Goal: Communication & Community: Answer question/provide support

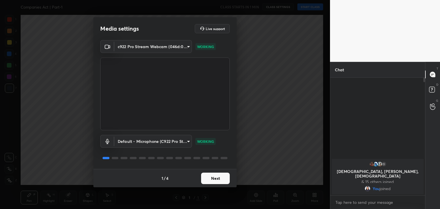
scroll to position [69, 93]
click at [210, 180] on button "Next" at bounding box center [215, 178] width 29 height 11
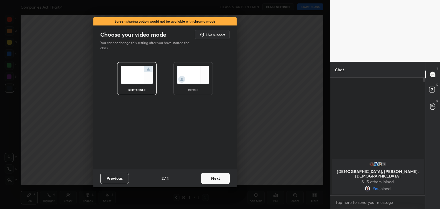
click at [210, 180] on button "Next" at bounding box center [215, 178] width 29 height 11
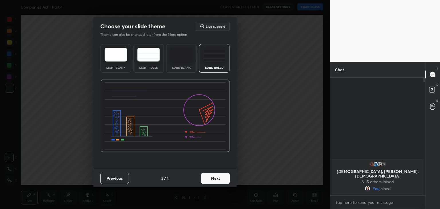
click at [210, 180] on button "Next" at bounding box center [215, 178] width 29 height 11
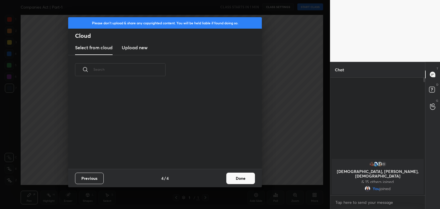
scroll to position [85, 184]
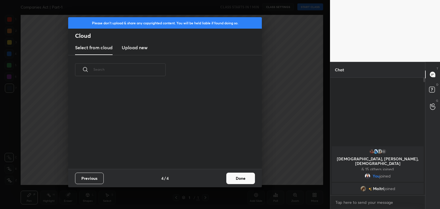
click at [125, 46] on h3 "Upload new" at bounding box center [135, 47] width 26 height 7
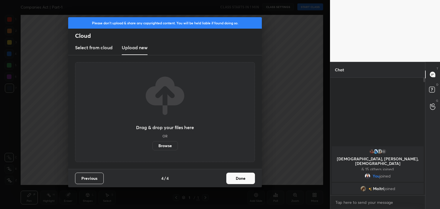
click at [163, 144] on label "Browse" at bounding box center [164, 145] width 25 height 9
click at [152, 144] on input "Browse" at bounding box center [152, 145] width 0 height 9
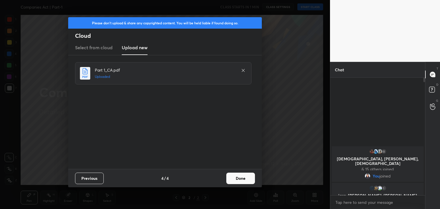
click at [239, 177] on button "Done" at bounding box center [240, 178] width 29 height 11
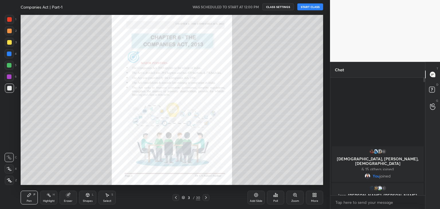
click at [7, 181] on icon at bounding box center [9, 180] width 5 height 4
click at [68, 197] on div "Eraser" at bounding box center [68, 198] width 17 height 14
click at [10, 140] on icon at bounding box center [9, 138] width 5 height 5
click at [28, 198] on div "Pen P" at bounding box center [29, 198] width 17 height 14
drag, startPoint x: 10, startPoint y: 42, endPoint x: 19, endPoint y: 45, distance: 9.8
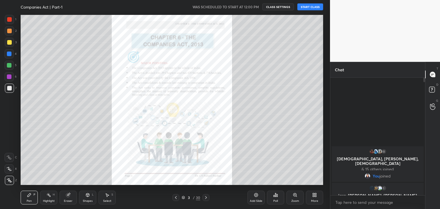
click at [10, 42] on div at bounding box center [9, 42] width 5 height 5
click at [343, 203] on textarea at bounding box center [378, 202] width 86 height 9
paste textarea "BUSINESSLAWS Tracker- [URL][DOMAIN_NAME]"
type textarea "BUSINESSLAWS Tracker- [URL][DOMAIN_NAME]"
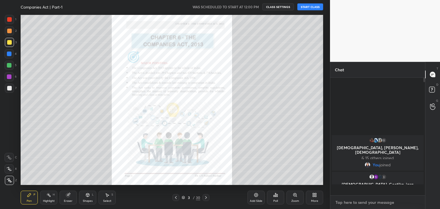
scroll to position [116, 93]
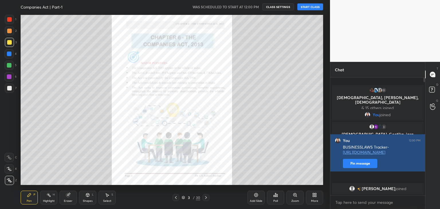
click at [356, 168] on button "Pin message" at bounding box center [360, 163] width 34 height 9
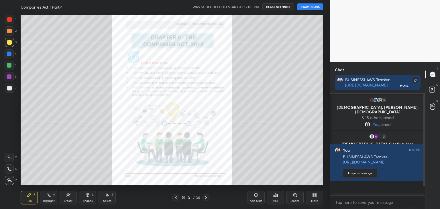
click at [310, 7] on button "START CLASS" at bounding box center [310, 6] width 26 height 7
drag, startPoint x: 425, startPoint y: 134, endPoint x: 425, endPoint y: 153, distance: 18.6
click at [425, 153] on div "Chat BUSINESSLAWS Tracker- [URL][DOMAIN_NAME] More 15 [PERSON_NAME], anu, [PERS…" at bounding box center [385, 135] width 110 height 147
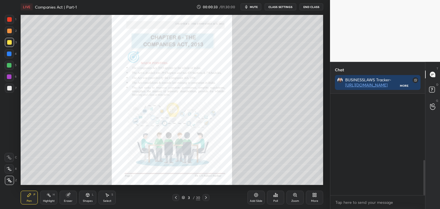
scroll to position [191, 0]
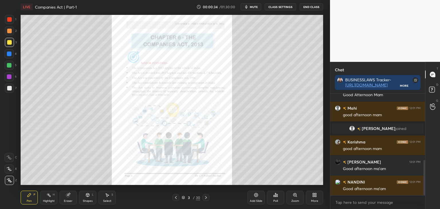
drag, startPoint x: 424, startPoint y: 129, endPoint x: 424, endPoint y: 147, distance: 18.3
click at [424, 147] on div at bounding box center [423, 145] width 3 height 102
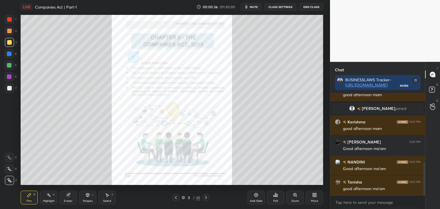
scroll to position [245, 0]
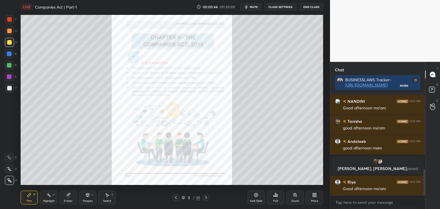
drag, startPoint x: 425, startPoint y: 178, endPoint x: 440, endPoint y: 221, distance: 45.8
click at [440, 0] on html "1 2 3 4 5 6 7 C X Z C X Z E E Erase all H H LIVE Companies Act | Part-1 00:00:4…" at bounding box center [220, 0] width 440 height 0
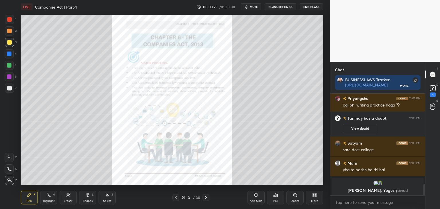
scroll to position [822, 0]
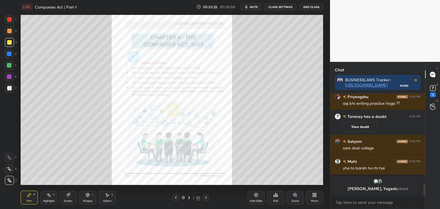
drag, startPoint x: 424, startPoint y: 190, endPoint x: 427, endPoint y: 193, distance: 4.9
click at [427, 194] on div "Chat BUSINESSLAWS Tracker- [URL][DOMAIN_NAME] More [PERSON_NAME] 12:03 PM Good …" at bounding box center [385, 135] width 110 height 147
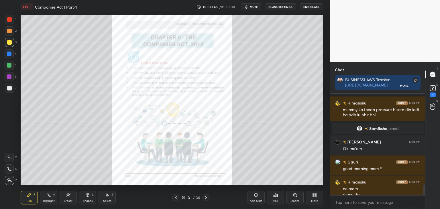
scroll to position [898, 0]
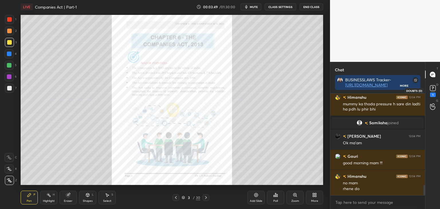
click at [430, 89] on rect at bounding box center [432, 88] width 5 height 5
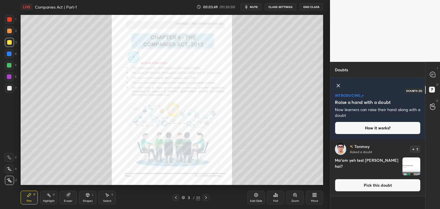
scroll to position [69, 93]
click at [379, 190] on button "Pick this doubt" at bounding box center [378, 185] width 86 height 13
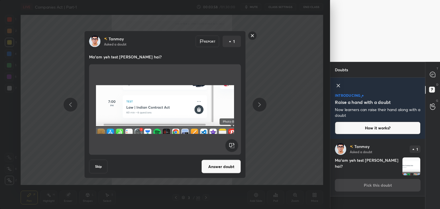
click at [227, 166] on button "Answer doubt" at bounding box center [221, 167] width 40 height 14
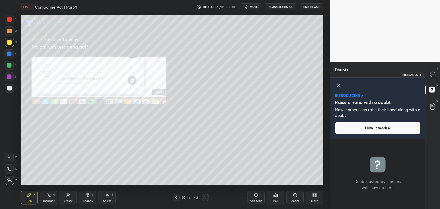
click at [432, 72] on icon at bounding box center [432, 74] width 5 height 5
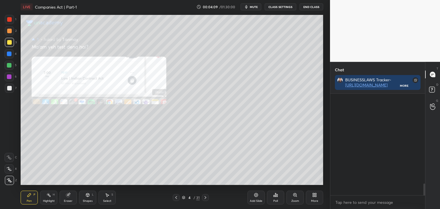
scroll to position [100, 93]
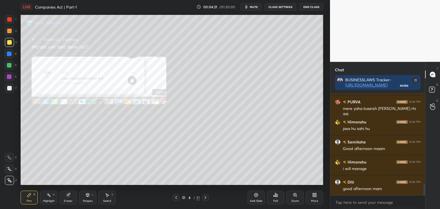
click at [178, 198] on icon at bounding box center [176, 197] width 5 height 5
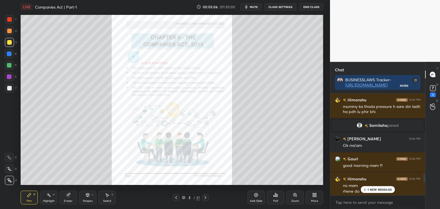
scroll to position [1102, 0]
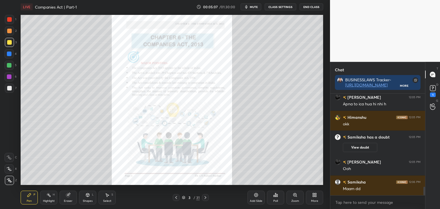
drag, startPoint x: 425, startPoint y: 192, endPoint x: 428, endPoint y: 222, distance: 30.5
click at [428, 0] on html "1 2 3 4 5 6 7 C X Z C X Z E E Erase all H H LIVE Companies Act | Part-1 00:05:0…" at bounding box center [220, 0] width 440 height 0
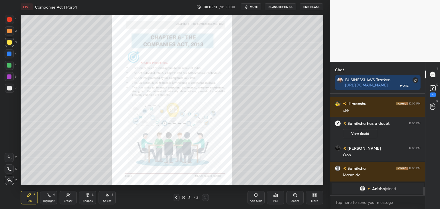
click at [176, 197] on icon at bounding box center [176, 197] width 5 height 5
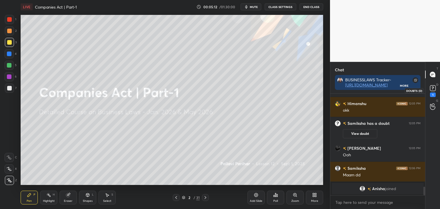
click at [433, 88] on icon at bounding box center [433, 88] width 2 height 2
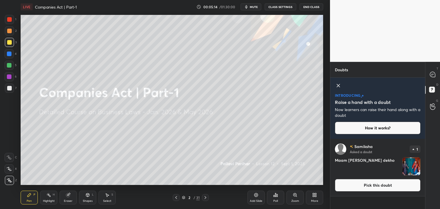
click at [372, 189] on button "Pick this doubt" at bounding box center [378, 185] width 86 height 13
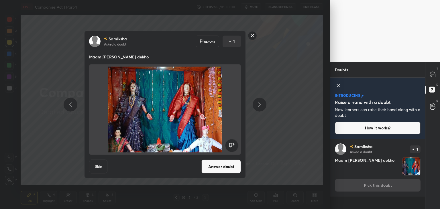
click at [217, 168] on button "Answer doubt" at bounding box center [221, 167] width 40 height 14
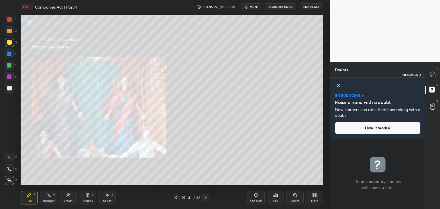
click at [432, 72] on icon at bounding box center [432, 74] width 5 height 5
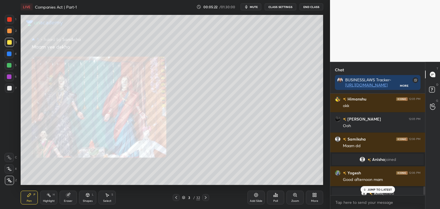
scroll to position [100, 93]
click at [374, 193] on div "JUMP TO LATEST" at bounding box center [377, 189] width 34 height 7
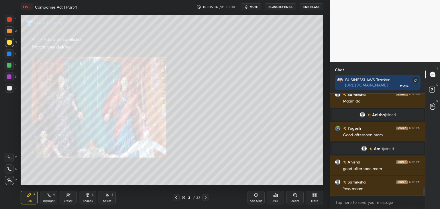
scroll to position [1254, 0]
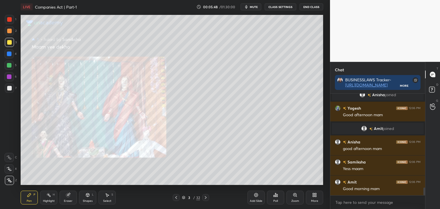
click at [297, 199] on div "Zoom" at bounding box center [294, 198] width 17 height 14
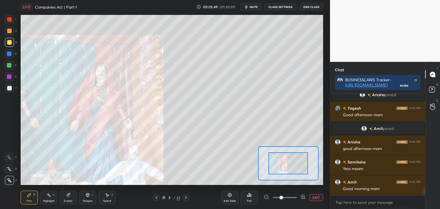
drag, startPoint x: 286, startPoint y: 198, endPoint x: 293, endPoint y: 186, distance: 13.6
click at [283, 197] on span at bounding box center [281, 197] width 3 height 3
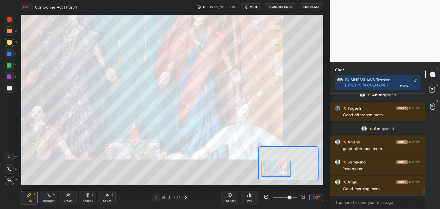
drag, startPoint x: 296, startPoint y: 166, endPoint x: 285, endPoint y: 171, distance: 11.8
click at [285, 171] on div at bounding box center [277, 169] width 30 height 16
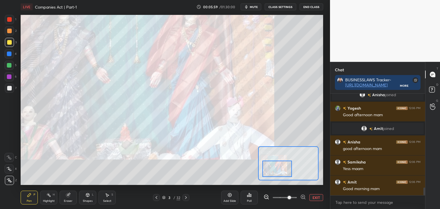
scroll to position [1279, 0]
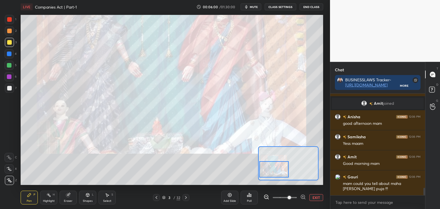
click at [276, 173] on div at bounding box center [274, 169] width 30 height 16
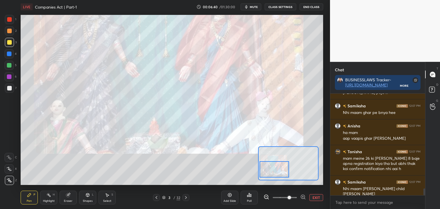
scroll to position [1401, 0]
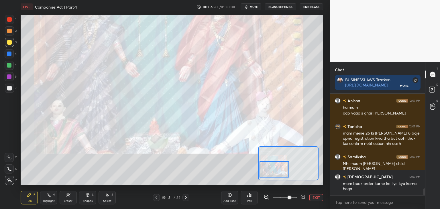
click at [316, 198] on button "EXIT" at bounding box center [316, 197] width 14 height 7
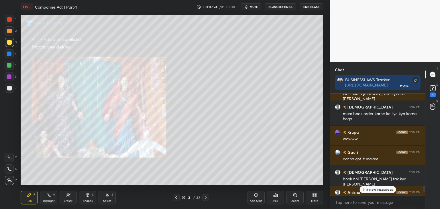
scroll to position [1475, 0]
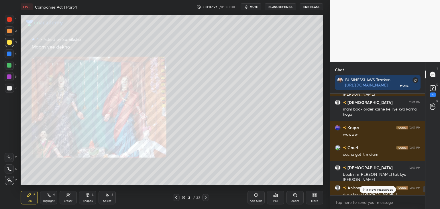
drag, startPoint x: 424, startPoint y: 193, endPoint x: 426, endPoint y: 196, distance: 3.7
click at [426, 196] on div "Chat BUSINESSLAWS Tracker- [URL][DOMAIN_NAME] More [PERSON_NAME] 12:07 PM mam m…" at bounding box center [385, 135] width 110 height 147
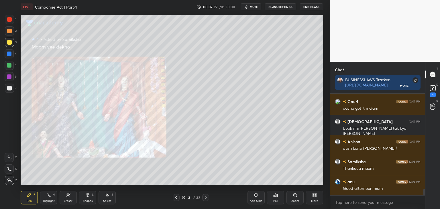
scroll to position [1535, 0]
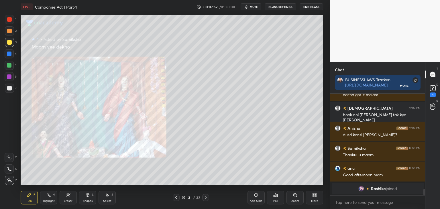
drag, startPoint x: 424, startPoint y: 189, endPoint x: 425, endPoint y: 194, distance: 5.3
click at [425, 194] on div "Chat BUSINESSLAWS Tracker- [URL][DOMAIN_NAME] More Krupa 12:07 PM wowww Gauri 1…" at bounding box center [385, 135] width 110 height 147
click at [433, 86] on rect at bounding box center [432, 88] width 5 height 5
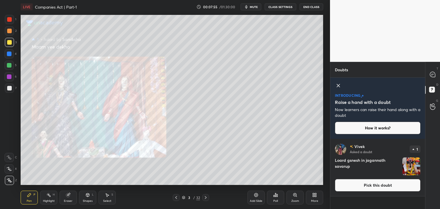
click at [355, 193] on div "[PERSON_NAME] Asked a doubt 1 Loard gsnesh in jagannath savarup Pick this doubt" at bounding box center [377, 167] width 95 height 57
click at [359, 187] on button "Pick this doubt" at bounding box center [378, 185] width 86 height 13
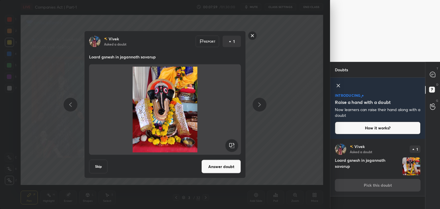
click at [217, 170] on button "Answer doubt" at bounding box center [221, 167] width 40 height 14
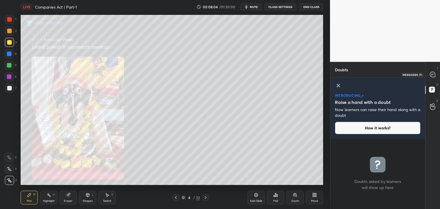
click at [434, 78] on div at bounding box center [432, 74] width 11 height 10
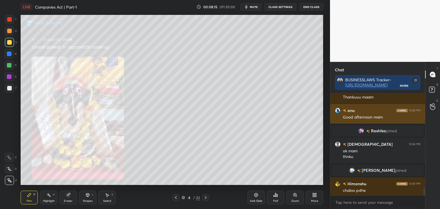
scroll to position [1628, 0]
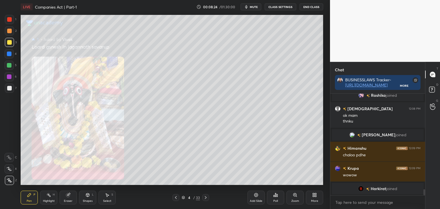
click at [205, 198] on icon at bounding box center [205, 197] width 5 height 5
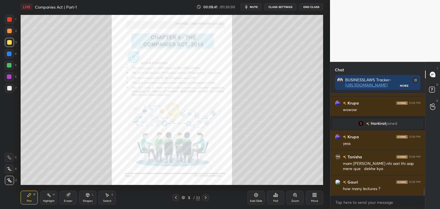
scroll to position [1474, 0]
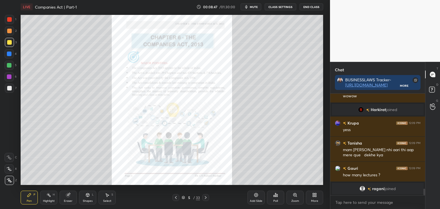
click at [9, 53] on div at bounding box center [9, 54] width 5 height 5
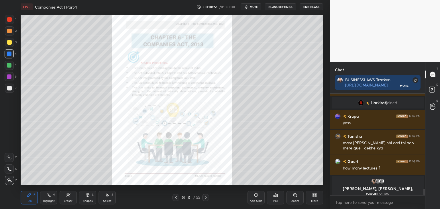
scroll to position [1451, 0]
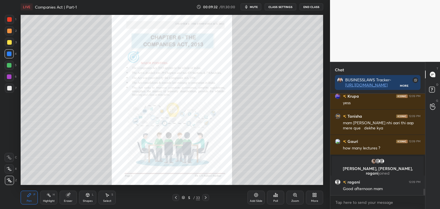
click at [9, 19] on div at bounding box center [9, 19] width 5 height 5
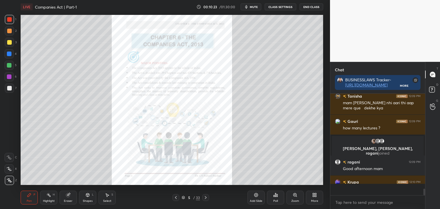
scroll to position [1471, 0]
click at [10, 88] on div at bounding box center [9, 88] width 5 height 5
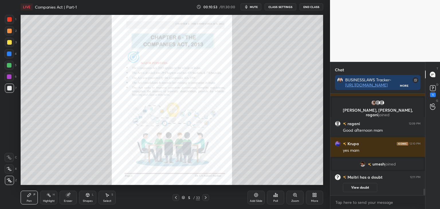
scroll to position [1490, 0]
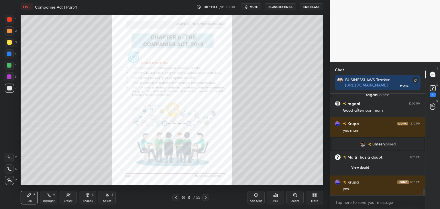
drag, startPoint x: 68, startPoint y: 199, endPoint x: 162, endPoint y: 201, distance: 94.3
click at [71, 199] on div "Eraser" at bounding box center [68, 198] width 17 height 14
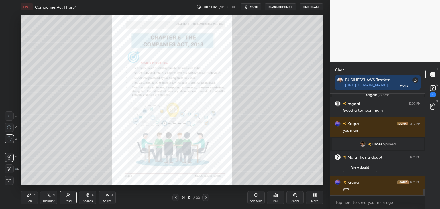
drag, startPoint x: 27, startPoint y: 198, endPoint x: 57, endPoint y: 197, distance: 29.5
click at [28, 198] on div "Pen P" at bounding box center [29, 198] width 17 height 14
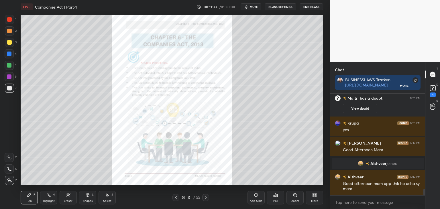
scroll to position [1558, 0]
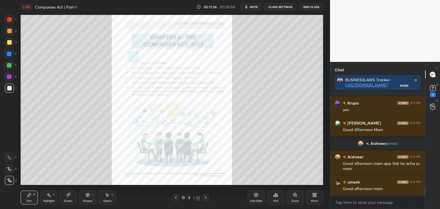
click at [8, 53] on div at bounding box center [9, 54] width 5 height 5
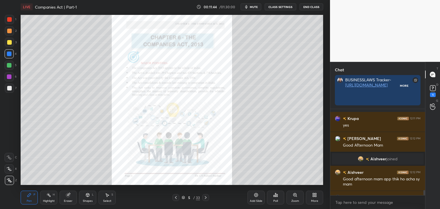
scroll to position [0, 0]
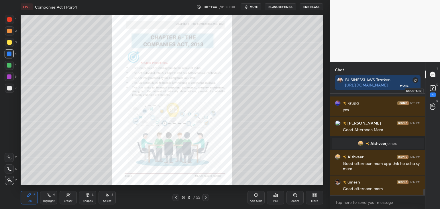
click at [434, 89] on rect at bounding box center [432, 88] width 5 height 5
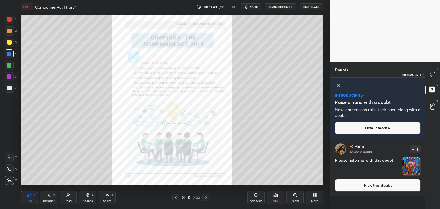
drag, startPoint x: 434, startPoint y: 75, endPoint x: 429, endPoint y: 79, distance: 6.4
click at [434, 75] on icon at bounding box center [432, 74] width 5 height 5
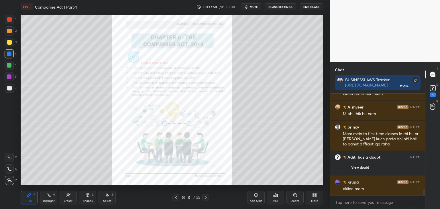
scroll to position [1645, 0]
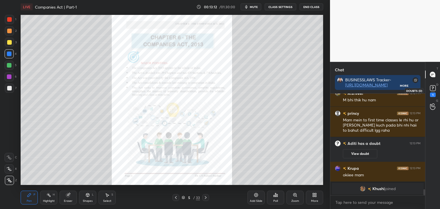
click at [432, 89] on icon at bounding box center [433, 88] width 9 height 9
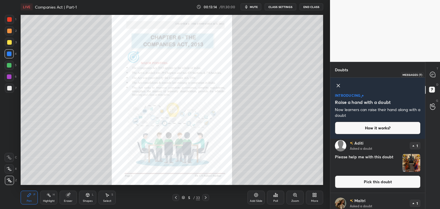
click at [435, 76] on icon at bounding box center [432, 74] width 5 height 5
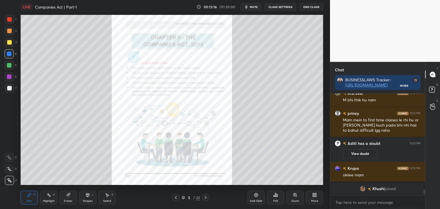
scroll to position [1719, 0]
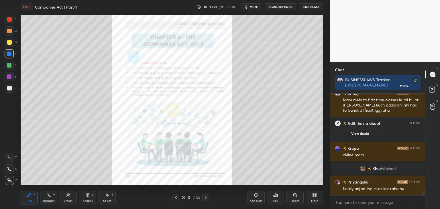
click at [296, 197] on div "Zoom" at bounding box center [294, 198] width 17 height 14
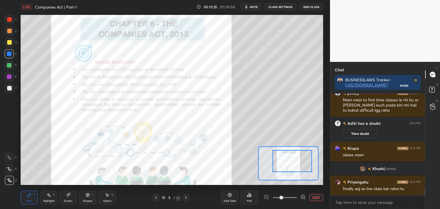
drag, startPoint x: 296, startPoint y: 166, endPoint x: 298, endPoint y: 164, distance: 3.2
click at [298, 164] on div at bounding box center [292, 161] width 40 height 22
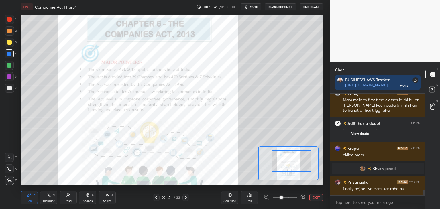
scroll to position [1739, 0]
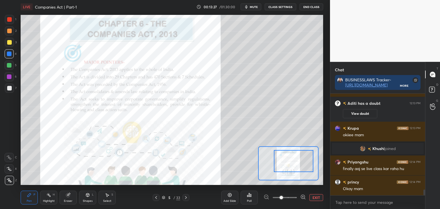
click at [300, 168] on div at bounding box center [294, 161] width 40 height 22
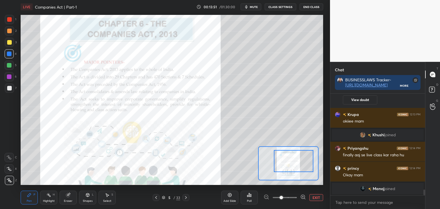
click at [230, 195] on icon at bounding box center [229, 195] width 5 height 5
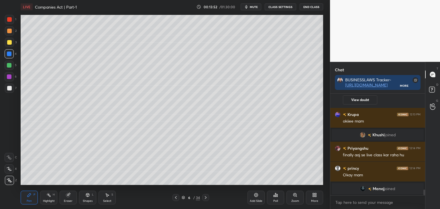
click at [9, 43] on div at bounding box center [9, 42] width 5 height 5
click at [9, 65] on div at bounding box center [9, 65] width 5 height 5
click at [10, 75] on div at bounding box center [9, 76] width 5 height 5
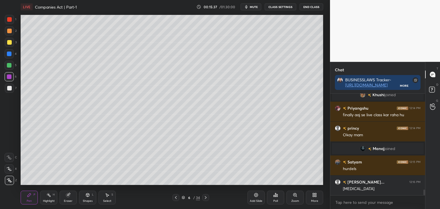
scroll to position [1724, 0]
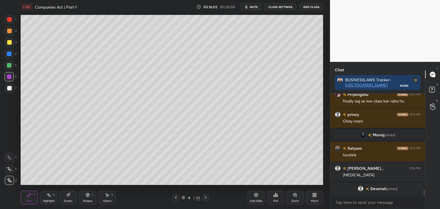
click at [9, 55] on div at bounding box center [9, 54] width 5 height 5
drag, startPoint x: 9, startPoint y: 64, endPoint x: 11, endPoint y: 66, distance: 3.1
click at [9, 64] on div at bounding box center [9, 65] width 5 height 5
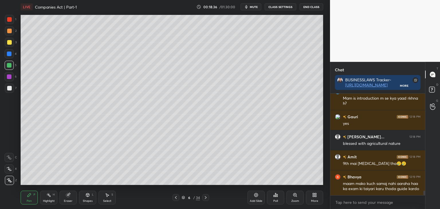
scroll to position [2148, 0]
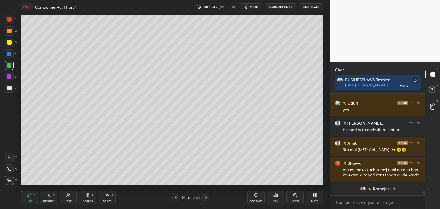
click at [9, 43] on div at bounding box center [9, 42] width 5 height 5
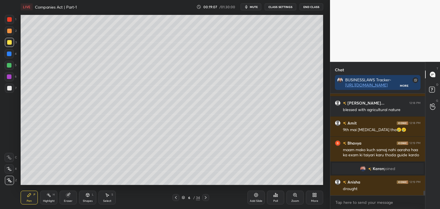
scroll to position [2137, 0]
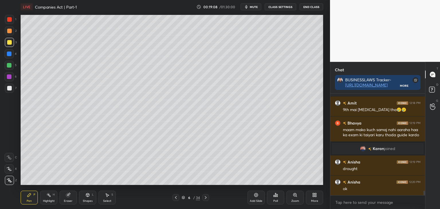
click at [8, 75] on div at bounding box center [9, 76] width 5 height 5
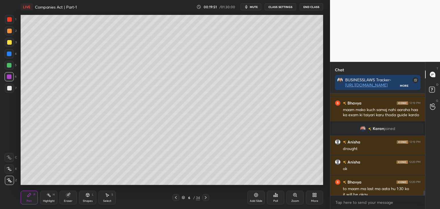
scroll to position [2163, 0]
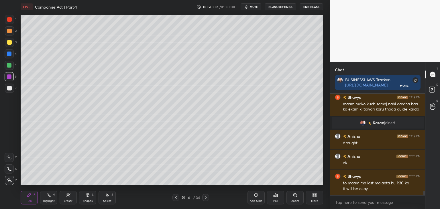
click at [9, 66] on div at bounding box center [9, 65] width 5 height 5
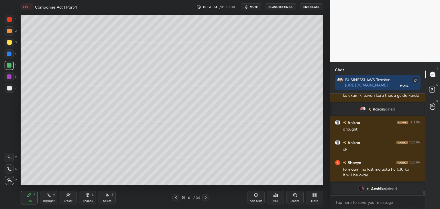
scroll to position [2174, 0]
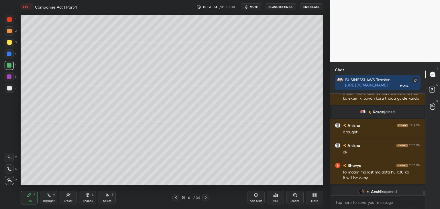
click at [8, 55] on div at bounding box center [9, 54] width 5 height 5
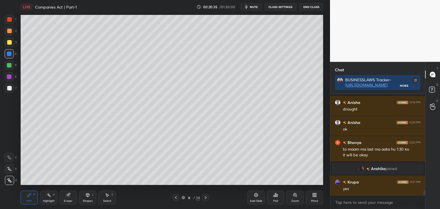
drag, startPoint x: 9, startPoint y: 43, endPoint x: 11, endPoint y: 47, distance: 4.7
click at [9, 44] on div at bounding box center [9, 42] width 5 height 5
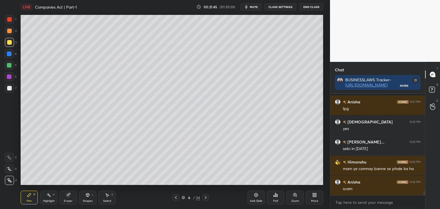
scroll to position [2296, 0]
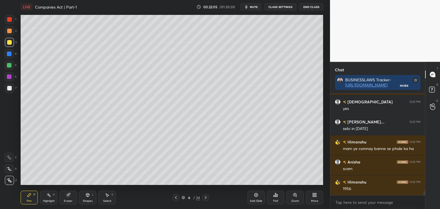
click at [258, 198] on div "Add Slide" at bounding box center [255, 198] width 17 height 14
click at [8, 65] on div at bounding box center [9, 65] width 5 height 5
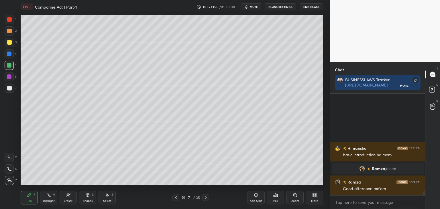
scroll to position [2293, 0]
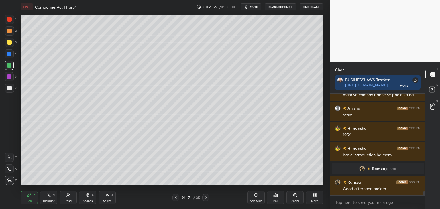
drag, startPoint x: 9, startPoint y: 76, endPoint x: 14, endPoint y: 76, distance: 5.4
click at [9, 76] on div at bounding box center [9, 76] width 5 height 5
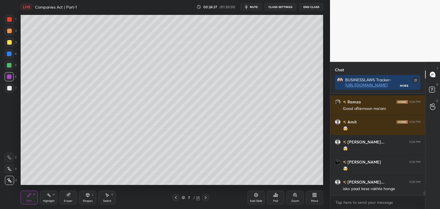
scroll to position [2393, 0]
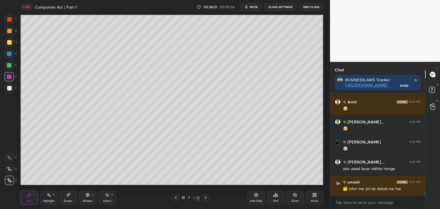
click at [8, 55] on div at bounding box center [9, 54] width 5 height 5
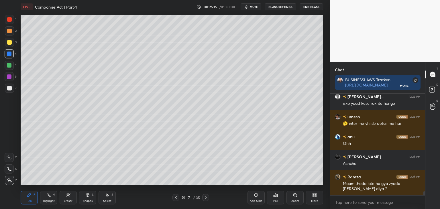
scroll to position [2478, 0]
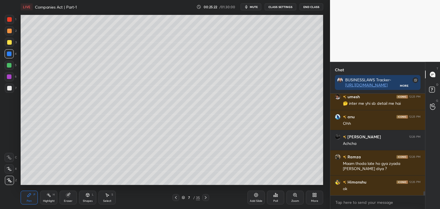
drag, startPoint x: 9, startPoint y: 89, endPoint x: 12, endPoint y: 90, distance: 3.3
click at [9, 89] on div at bounding box center [9, 88] width 5 height 5
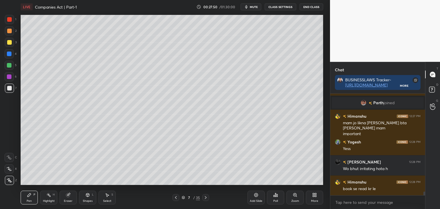
scroll to position [2675, 0]
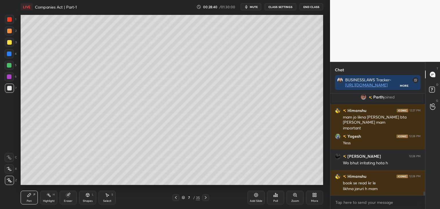
click at [207, 199] on icon at bounding box center [205, 197] width 5 height 5
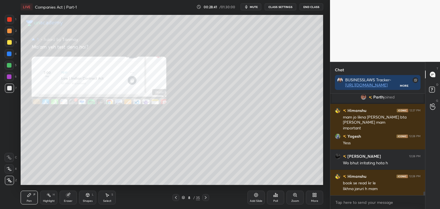
drag, startPoint x: 176, startPoint y: 198, endPoint x: 181, endPoint y: 197, distance: 5.2
click at [176, 198] on icon at bounding box center [176, 197] width 5 height 5
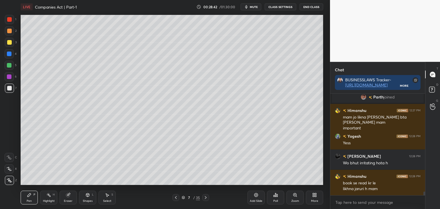
click at [258, 197] on icon at bounding box center [256, 195] width 5 height 5
click at [8, 65] on div at bounding box center [9, 65] width 5 height 5
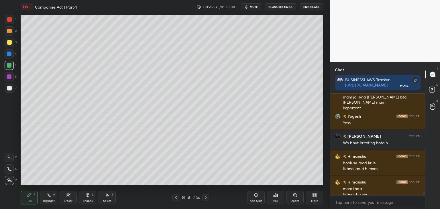
scroll to position [2701, 0]
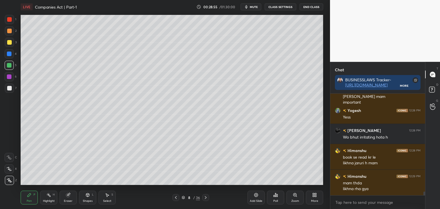
click at [11, 89] on div at bounding box center [9, 88] width 5 height 5
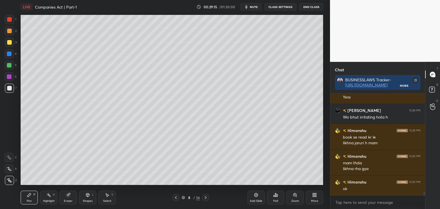
click at [9, 65] on div at bounding box center [9, 65] width 5 height 5
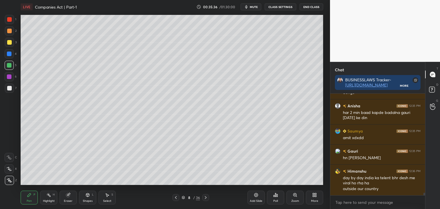
scroll to position [3858, 0]
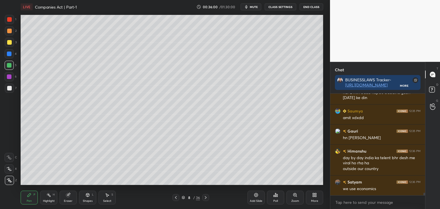
click at [8, 44] on div at bounding box center [9, 42] width 5 height 5
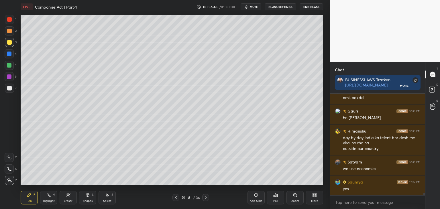
drag, startPoint x: 9, startPoint y: 65, endPoint x: 14, endPoint y: 71, distance: 7.9
click at [9, 65] on div at bounding box center [9, 65] width 5 height 5
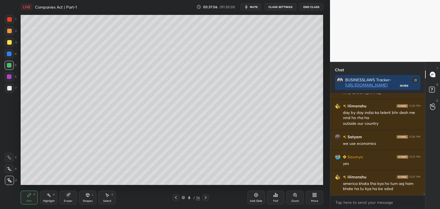
click at [9, 76] on div at bounding box center [9, 76] width 5 height 5
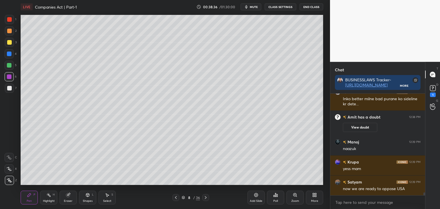
scroll to position [3660, 0]
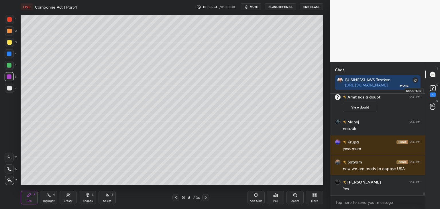
click at [430, 90] on rect at bounding box center [432, 88] width 5 height 5
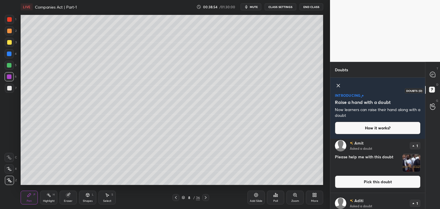
scroll to position [69, 93]
click at [432, 77] on icon at bounding box center [432, 74] width 5 height 5
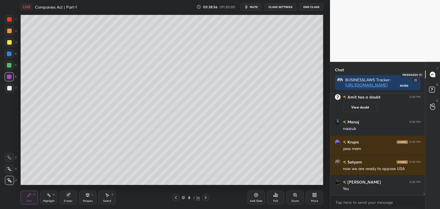
scroll to position [100, 93]
click at [176, 197] on icon at bounding box center [176, 197] width 2 height 3
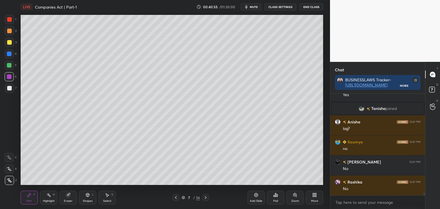
scroll to position [3763, 0]
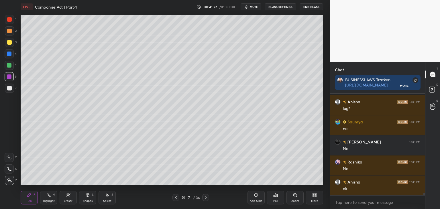
click at [176, 196] on icon at bounding box center [176, 197] width 5 height 5
click at [176, 197] on icon at bounding box center [176, 197] width 5 height 5
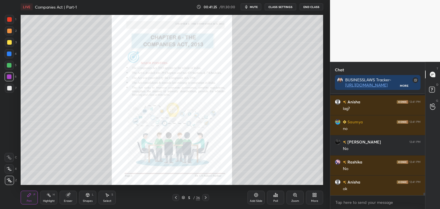
click at [297, 199] on div "Zoom" at bounding box center [294, 198] width 17 height 14
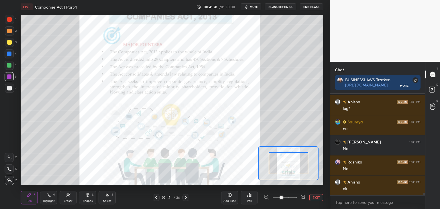
drag, startPoint x: 296, startPoint y: 169, endPoint x: 301, endPoint y: 169, distance: 4.3
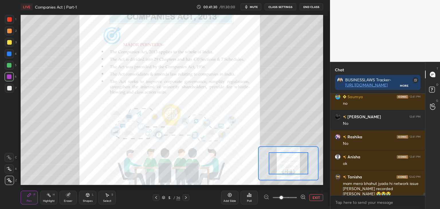
drag, startPoint x: 9, startPoint y: 53, endPoint x: 20, endPoint y: 53, distance: 11.2
click at [10, 53] on div at bounding box center [9, 54] width 5 height 5
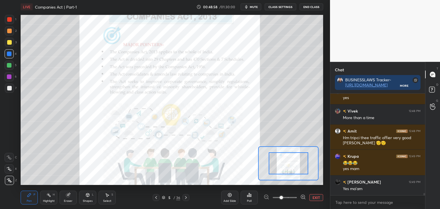
scroll to position [4385, 0]
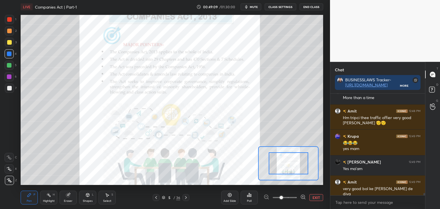
click at [314, 199] on button "EXIT" at bounding box center [316, 197] width 14 height 7
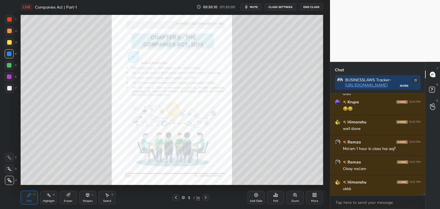
scroll to position [4506, 0]
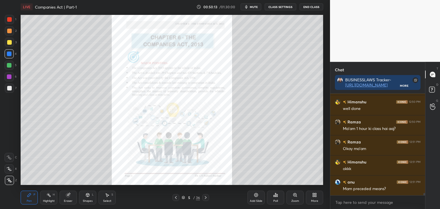
click at [206, 198] on icon at bounding box center [205, 197] width 5 height 5
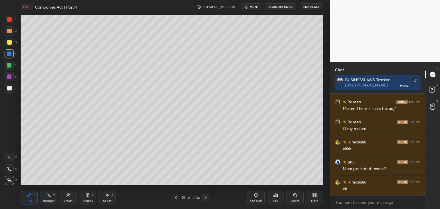
scroll to position [4546, 0]
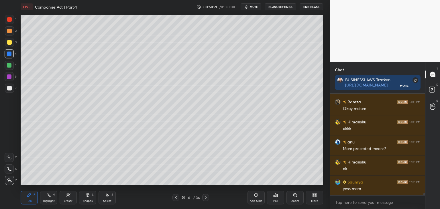
click at [205, 197] on icon at bounding box center [205, 197] width 5 height 5
click at [206, 199] on icon at bounding box center [205, 197] width 5 height 5
click at [205, 199] on icon at bounding box center [205, 197] width 5 height 5
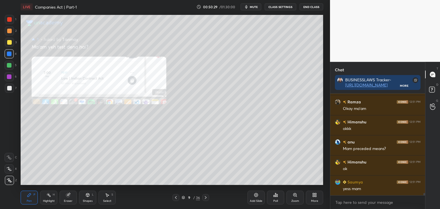
click at [206, 198] on icon at bounding box center [205, 197] width 5 height 5
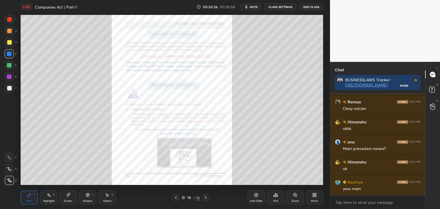
click at [296, 197] on div "Zoom" at bounding box center [294, 198] width 17 height 14
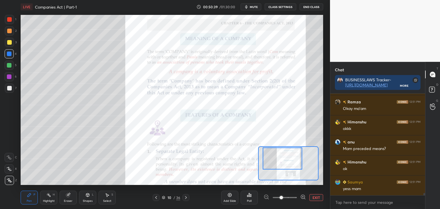
drag, startPoint x: 300, startPoint y: 168, endPoint x: 294, endPoint y: 164, distance: 7.4
click at [294, 164] on div at bounding box center [283, 159] width 40 height 22
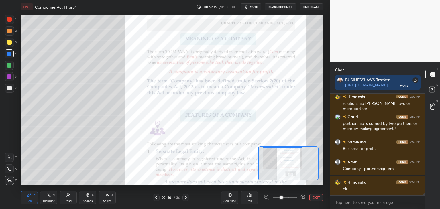
scroll to position [4862, 0]
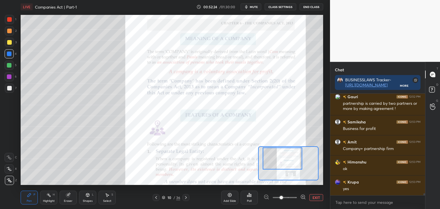
click at [8, 18] on div at bounding box center [9, 19] width 5 height 5
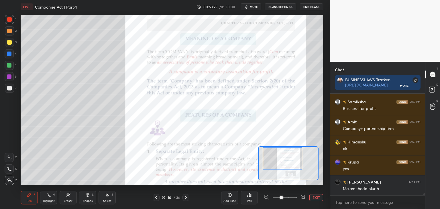
scroll to position [4902, 0]
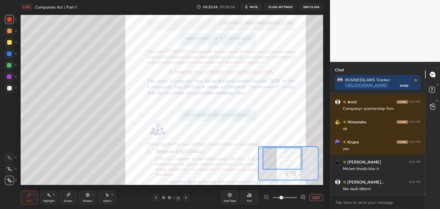
click at [10, 53] on div at bounding box center [9, 54] width 5 height 5
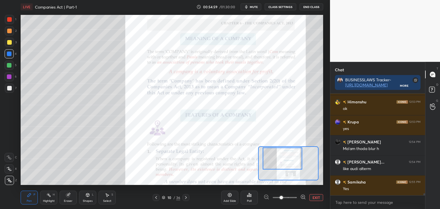
click at [9, 21] on div at bounding box center [9, 19] width 5 height 5
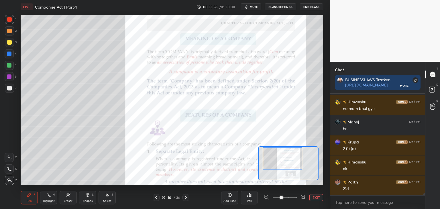
scroll to position [5349, 0]
click at [317, 199] on button "EXIT" at bounding box center [316, 197] width 14 height 7
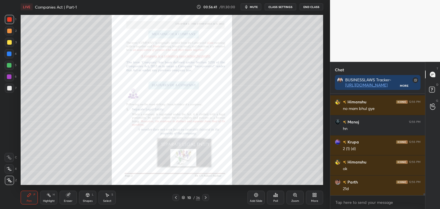
drag, startPoint x: 9, startPoint y: 76, endPoint x: 15, endPoint y: 81, distance: 7.5
click at [9, 76] on div at bounding box center [9, 76] width 5 height 5
click at [9, 89] on div at bounding box center [9, 88] width 5 height 5
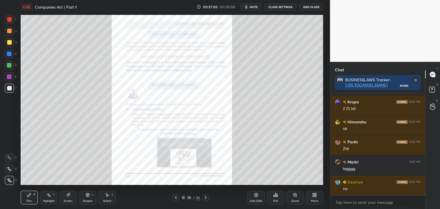
scroll to position [5409, 0]
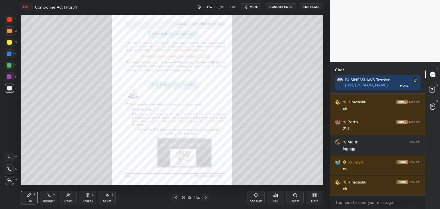
click at [9, 65] on div at bounding box center [9, 65] width 5 height 5
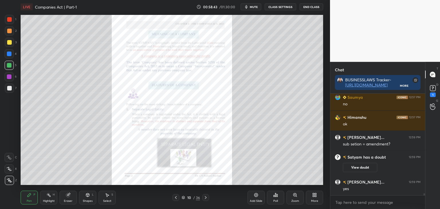
scroll to position [4895, 0]
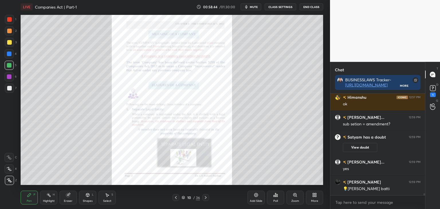
drag, startPoint x: 7, startPoint y: 88, endPoint x: 13, endPoint y: 87, distance: 5.2
click at [8, 88] on div at bounding box center [9, 88] width 5 height 5
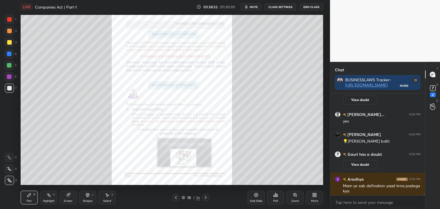
scroll to position [4922, 0]
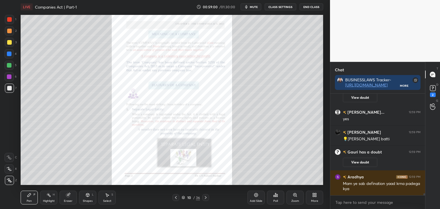
click at [9, 76] on div at bounding box center [9, 76] width 5 height 5
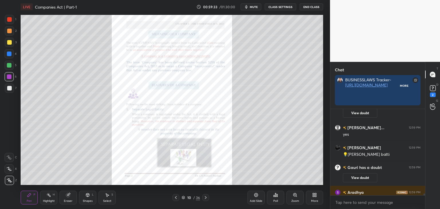
scroll to position [53, 93]
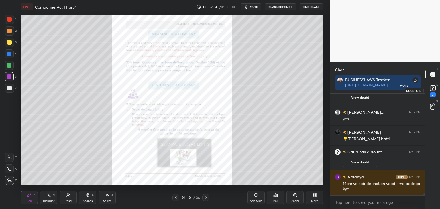
click at [432, 87] on icon at bounding box center [433, 88] width 9 height 9
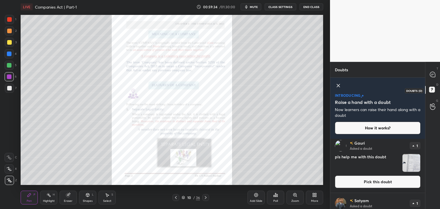
scroll to position [69, 93]
click at [376, 188] on div "[PERSON_NAME] Asked a doubt 1 pls help me with this doubt Pick this doubt" at bounding box center [377, 163] width 95 height 57
click at [368, 184] on button "Pick this doubt" at bounding box center [378, 182] width 86 height 13
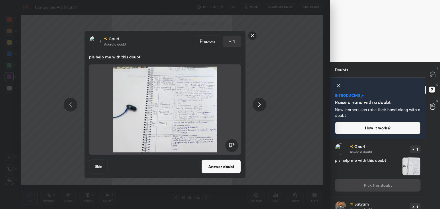
click at [221, 168] on button "Answer doubt" at bounding box center [221, 167] width 40 height 14
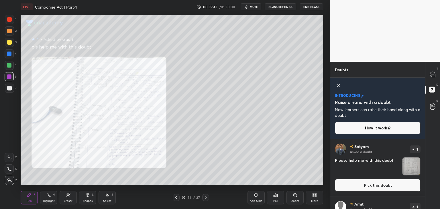
click at [296, 199] on div "Zoom" at bounding box center [294, 198] width 17 height 14
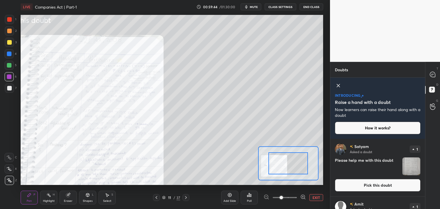
click at [287, 198] on span at bounding box center [285, 197] width 24 height 9
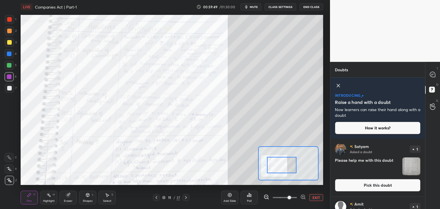
drag, startPoint x: 292, startPoint y: 166, endPoint x: 285, endPoint y: 168, distance: 6.8
click at [285, 168] on div at bounding box center [282, 165] width 30 height 16
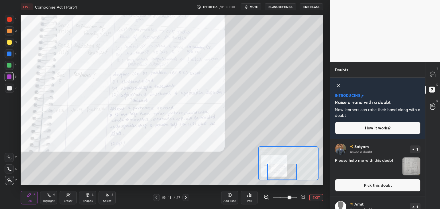
drag, startPoint x: 277, startPoint y: 165, endPoint x: 278, endPoint y: 173, distance: 8.1
click at [278, 173] on div at bounding box center [282, 172] width 30 height 16
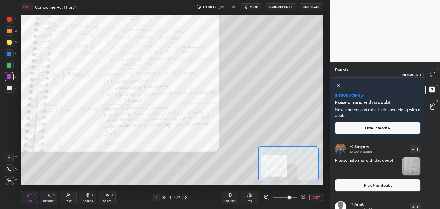
click at [433, 76] on icon at bounding box center [432, 74] width 5 height 5
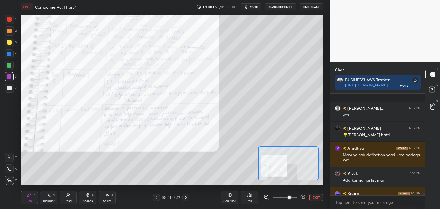
scroll to position [5072, 0]
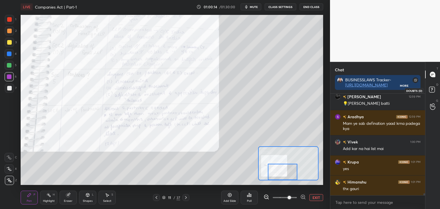
click at [434, 87] on rect at bounding box center [431, 89] width 5 height 5
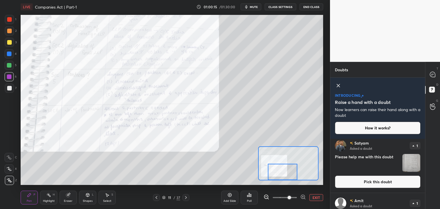
click at [361, 187] on button "Pick this doubt" at bounding box center [378, 182] width 86 height 13
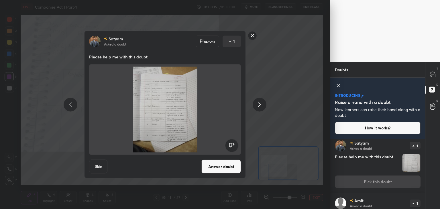
scroll to position [0, 0]
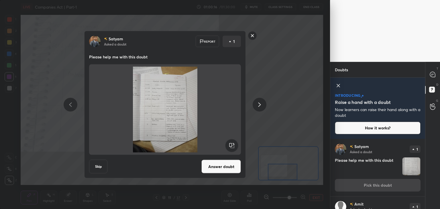
click at [228, 170] on button "Answer doubt" at bounding box center [221, 167] width 40 height 14
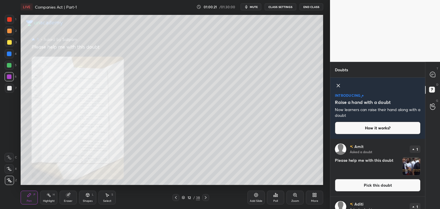
click at [296, 199] on div "Zoom" at bounding box center [294, 198] width 17 height 14
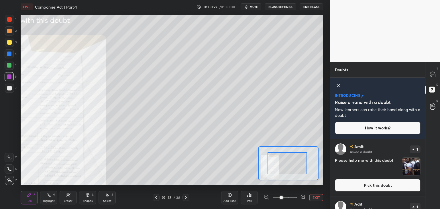
drag, startPoint x: 288, startPoint y: 167, endPoint x: 277, endPoint y: 169, distance: 10.8
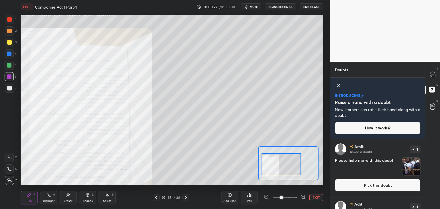
drag, startPoint x: 284, startPoint y: 169, endPoint x: 278, endPoint y: 170, distance: 6.1
click at [278, 170] on div at bounding box center [282, 164] width 40 height 22
click at [283, 198] on span at bounding box center [281, 197] width 3 height 3
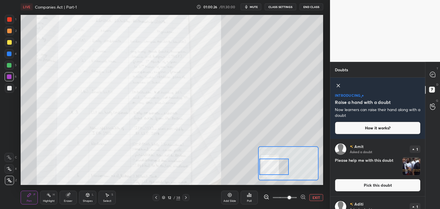
drag, startPoint x: 288, startPoint y: 168, endPoint x: 281, endPoint y: 171, distance: 7.1
click at [281, 171] on div at bounding box center [274, 167] width 30 height 16
click at [433, 74] on icon at bounding box center [432, 74] width 5 height 5
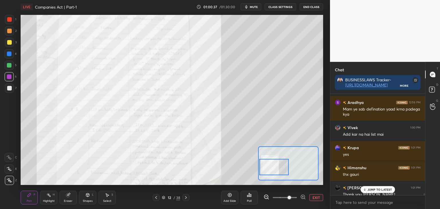
scroll to position [100, 93]
click at [369, 190] on p "JUMP TO LATEST" at bounding box center [380, 189] width 25 height 3
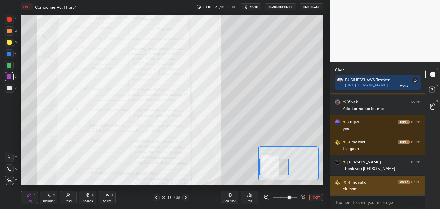
scroll to position [5088, 0]
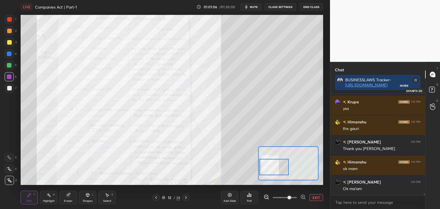
click at [435, 89] on rect at bounding box center [431, 89] width 5 height 5
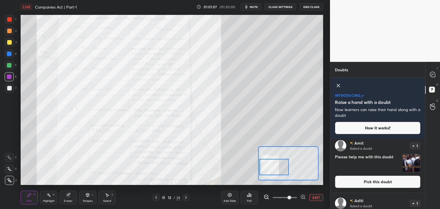
click at [366, 186] on button "Pick this doubt" at bounding box center [378, 182] width 86 height 13
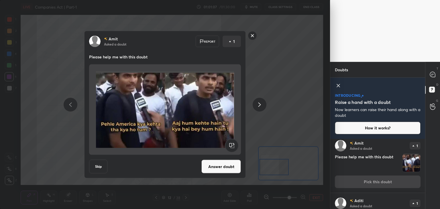
scroll to position [0, 0]
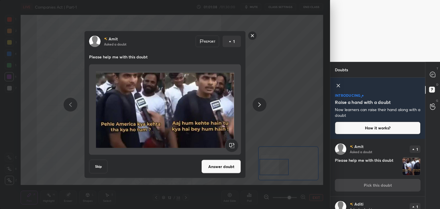
click at [221, 168] on button "Answer doubt" at bounding box center [221, 167] width 40 height 14
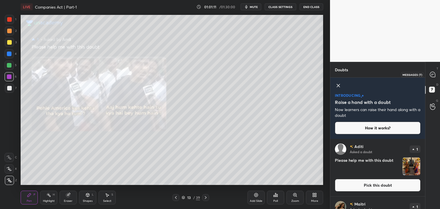
drag, startPoint x: 432, startPoint y: 74, endPoint x: 430, endPoint y: 77, distance: 4.1
click at [433, 74] on icon at bounding box center [432, 74] width 2 height 0
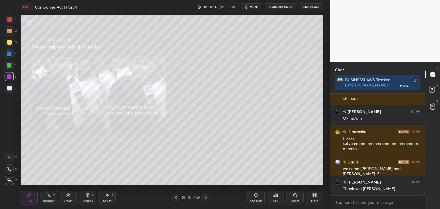
scroll to position [5164, 0]
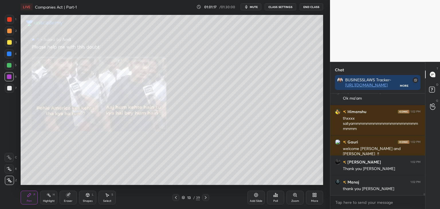
drag, startPoint x: 8, startPoint y: 89, endPoint x: 11, endPoint y: 91, distance: 3.5
click at [9, 89] on div at bounding box center [9, 88] width 5 height 5
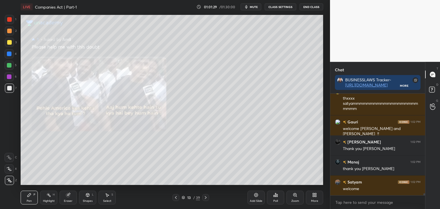
scroll to position [5204, 0]
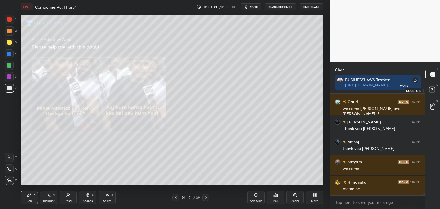
click at [432, 91] on rect at bounding box center [431, 89] width 5 height 5
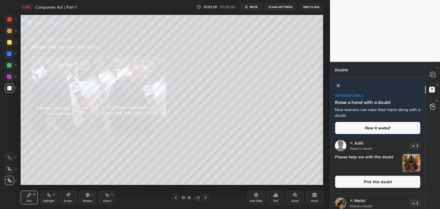
click at [360, 185] on button "Pick this doubt" at bounding box center [378, 182] width 86 height 13
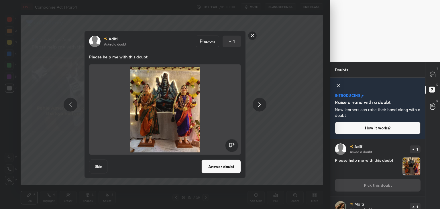
click at [225, 169] on button "Answer doubt" at bounding box center [221, 167] width 40 height 14
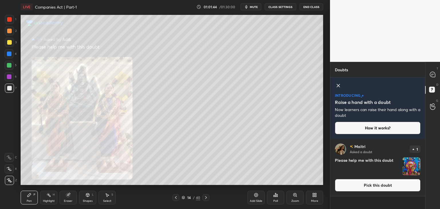
click at [296, 200] on div "Zoom" at bounding box center [295, 201] width 8 height 3
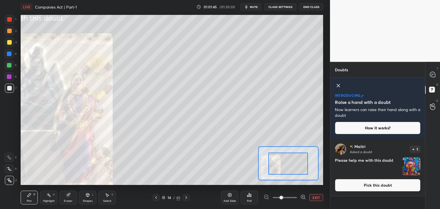
drag, startPoint x: 289, startPoint y: 166, endPoint x: 286, endPoint y: 169, distance: 4.1
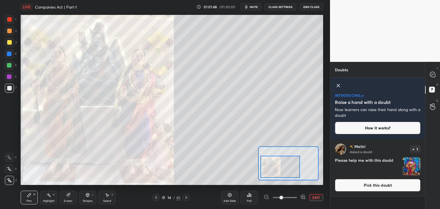
drag, startPoint x: 284, startPoint y: 170, endPoint x: 280, endPoint y: 172, distance: 5.3
click at [280, 172] on div at bounding box center [280, 167] width 40 height 22
click at [433, 77] on icon at bounding box center [432, 74] width 5 height 5
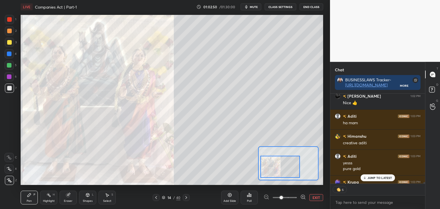
scroll to position [5387, 0]
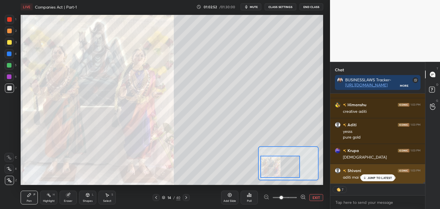
drag, startPoint x: 367, startPoint y: 178, endPoint x: 339, endPoint y: 179, distance: 27.5
click at [367, 179] on div "JUMP TO LATEST" at bounding box center [377, 177] width 34 height 7
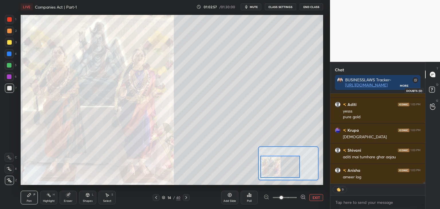
scroll to position [5428, 0]
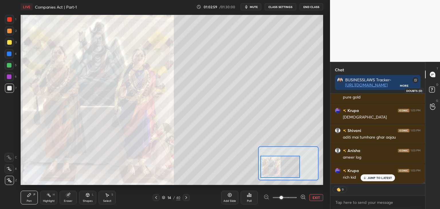
click at [434, 92] on rect at bounding box center [431, 89] width 5 height 5
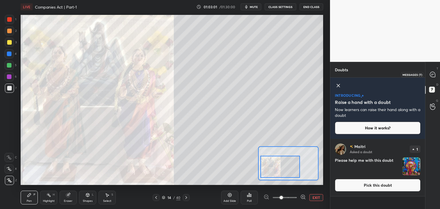
click at [430, 75] on icon at bounding box center [433, 75] width 6 height 6
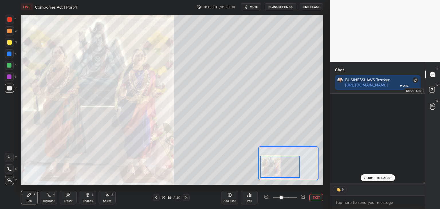
scroll to position [89, 93]
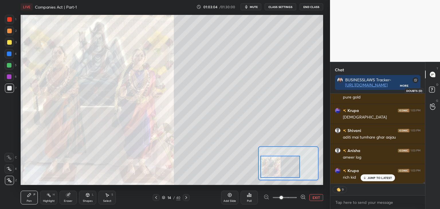
click at [433, 91] on rect at bounding box center [431, 89] width 5 height 5
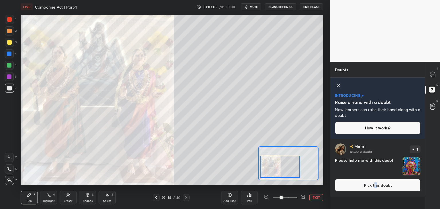
click at [375, 188] on button "Pick this doubt" at bounding box center [378, 185] width 86 height 13
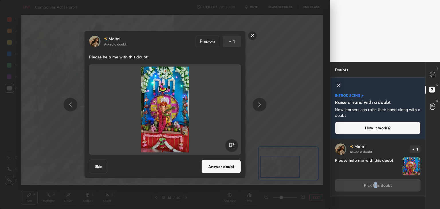
click at [216, 170] on button "Answer doubt" at bounding box center [221, 167] width 40 height 14
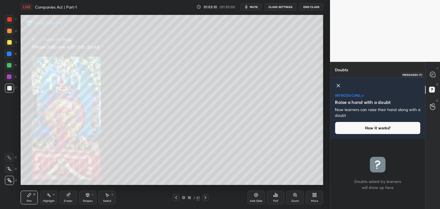
drag, startPoint x: 432, startPoint y: 77, endPoint x: 426, endPoint y: 92, distance: 16.2
click at [433, 77] on icon at bounding box center [432, 74] width 5 height 5
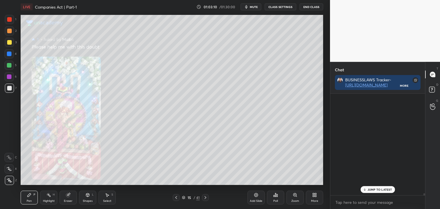
scroll to position [100, 93]
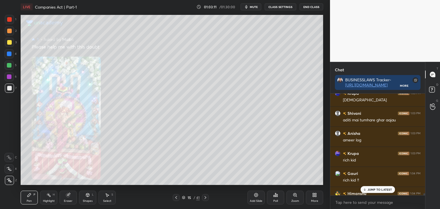
click at [368, 190] on p "JUMP TO LATEST" at bounding box center [380, 189] width 25 height 3
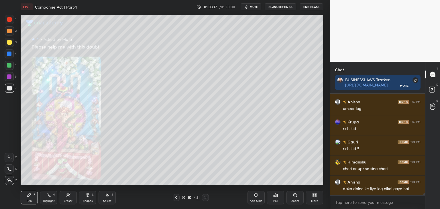
click at [295, 199] on div "Zoom" at bounding box center [294, 198] width 17 height 14
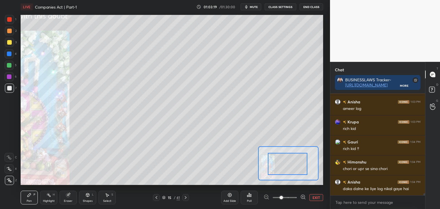
drag, startPoint x: 300, startPoint y: 169, endPoint x: 295, endPoint y: 174, distance: 7.1
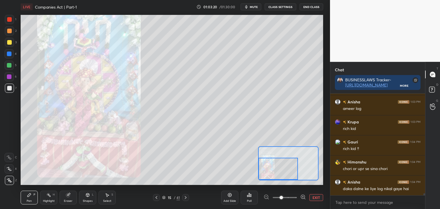
drag, startPoint x: 293, startPoint y: 174, endPoint x: 285, endPoint y: 179, distance: 9.4
click at [285, 179] on div at bounding box center [278, 169] width 40 height 22
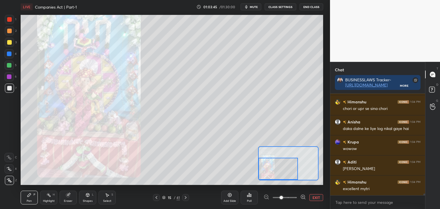
click at [156, 198] on icon at bounding box center [157, 197] width 2 height 3
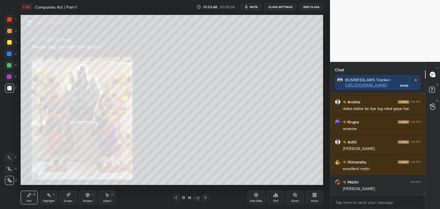
click at [156, 197] on div "14 / 41" at bounding box center [190, 197] width 113 height 7
click at [177, 199] on icon at bounding box center [176, 197] width 5 height 5
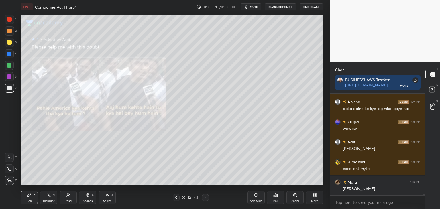
click at [178, 199] on icon at bounding box center [176, 197] width 5 height 5
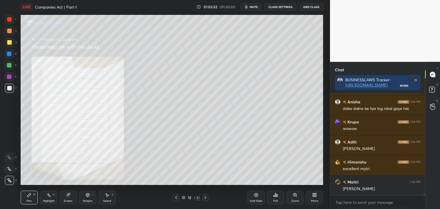
click at [177, 199] on icon at bounding box center [176, 197] width 5 height 5
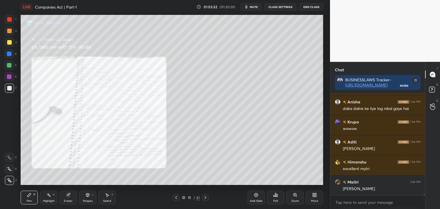
scroll to position [5562, 0]
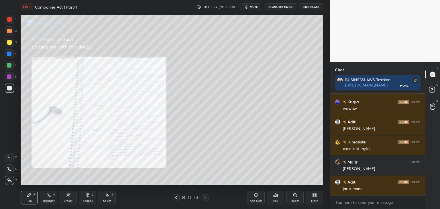
click at [177, 199] on icon at bounding box center [176, 197] width 5 height 5
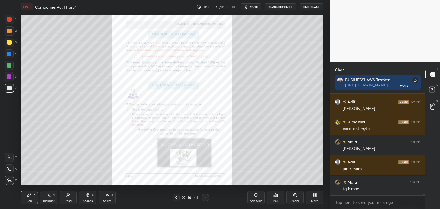
scroll to position [5602, 0]
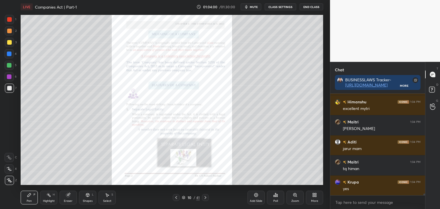
click at [297, 200] on div "Zoom" at bounding box center [295, 201] width 8 height 3
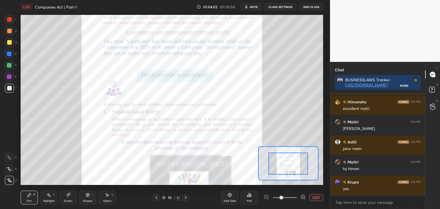
drag, startPoint x: 298, startPoint y: 168, endPoint x: 301, endPoint y: 168, distance: 3.2
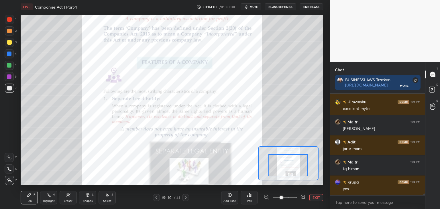
click at [300, 170] on div at bounding box center [288, 165] width 40 height 22
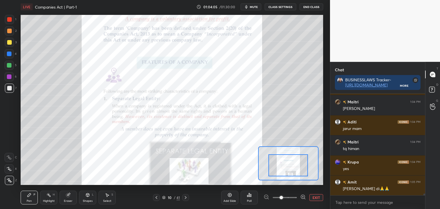
click at [9, 53] on div at bounding box center [9, 54] width 5 height 5
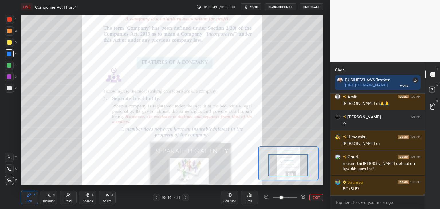
scroll to position [5728, 0]
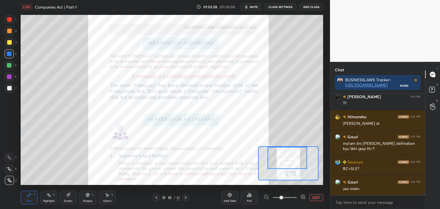
drag, startPoint x: 297, startPoint y: 169, endPoint x: 296, endPoint y: 158, distance: 11.5
click at [296, 158] on div at bounding box center [288, 158] width 40 height 22
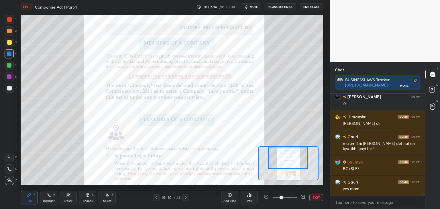
scroll to position [5748, 0]
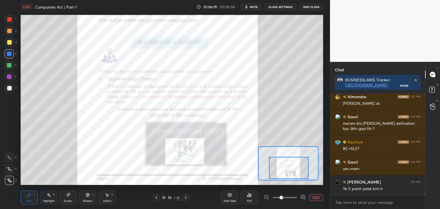
drag, startPoint x: 288, startPoint y: 157, endPoint x: 288, endPoint y: 167, distance: 10.1
click at [288, 167] on div at bounding box center [289, 168] width 40 height 22
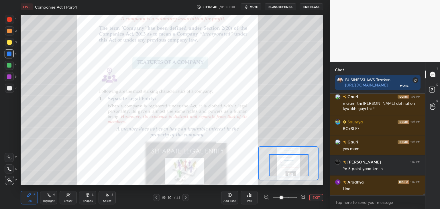
click at [295, 166] on div at bounding box center [289, 165] width 40 height 22
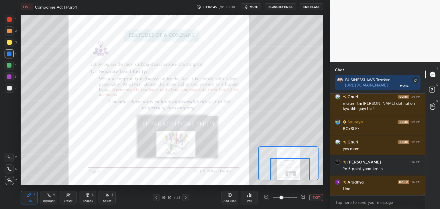
drag, startPoint x: 290, startPoint y: 168, endPoint x: 292, endPoint y: 172, distance: 4.2
click at [292, 172] on div at bounding box center [290, 169] width 40 height 22
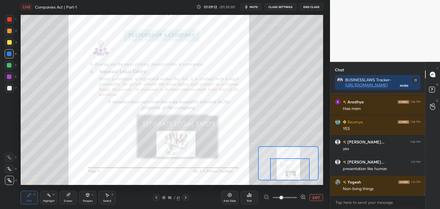
scroll to position [5988, 0]
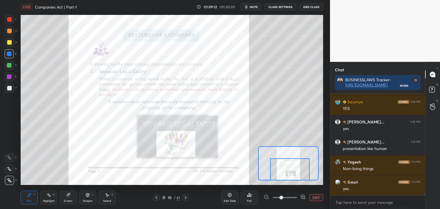
click at [187, 198] on icon at bounding box center [185, 197] width 5 height 5
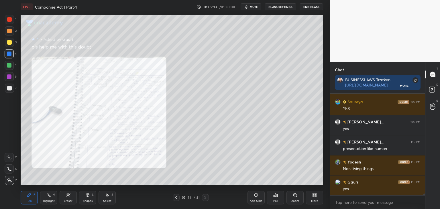
click at [187, 199] on div "11" at bounding box center [189, 197] width 6 height 3
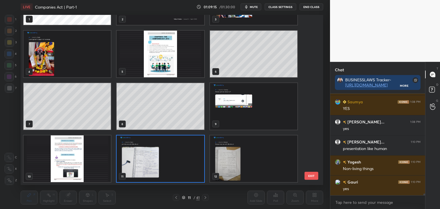
scroll to position [6008, 0]
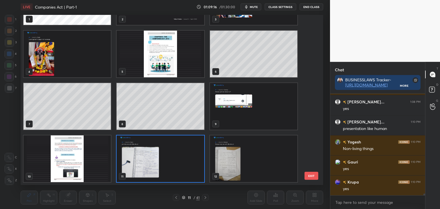
drag, startPoint x: 183, startPoint y: 199, endPoint x: 197, endPoint y: 199, distance: 13.2
click at [184, 199] on icon at bounding box center [183, 197] width 3 height 3
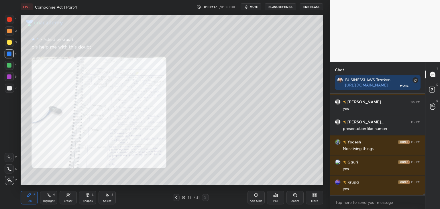
click at [204, 198] on icon at bounding box center [205, 197] width 5 height 5
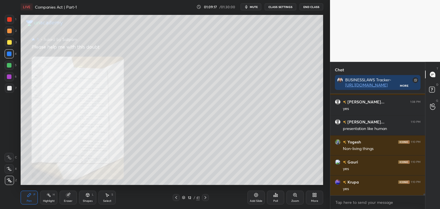
click at [206, 198] on icon at bounding box center [205, 197] width 5 height 5
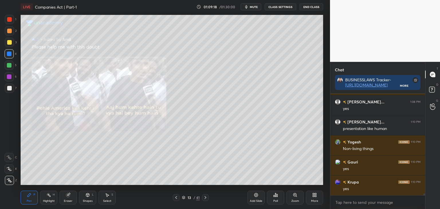
click at [205, 198] on icon at bounding box center [205, 197] width 5 height 5
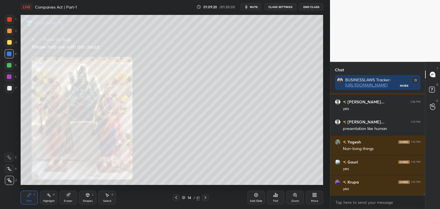
click at [298, 199] on div "Zoom" at bounding box center [294, 198] width 17 height 14
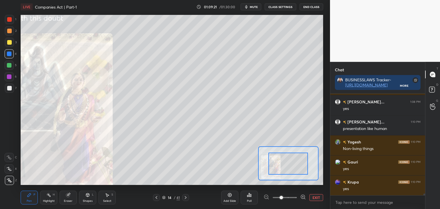
drag, startPoint x: 294, startPoint y: 168, endPoint x: 291, endPoint y: 172, distance: 4.8
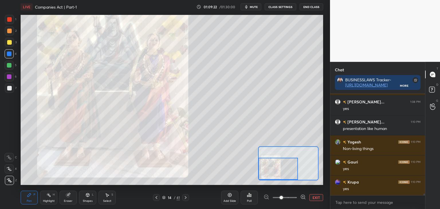
drag, startPoint x: 292, startPoint y: 172, endPoint x: 280, endPoint y: 177, distance: 12.2
click at [280, 177] on div at bounding box center [278, 169] width 40 height 22
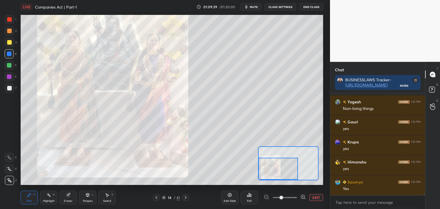
scroll to position [6069, 0]
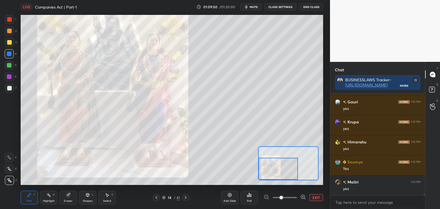
click at [156, 199] on icon at bounding box center [156, 197] width 5 height 5
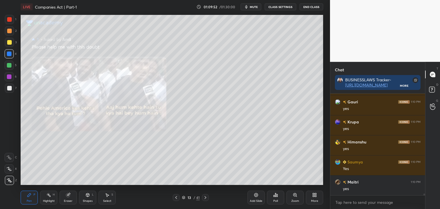
click at [176, 197] on icon at bounding box center [176, 197] width 5 height 5
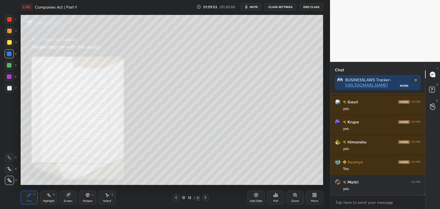
click at [174, 197] on icon at bounding box center [176, 197] width 5 height 5
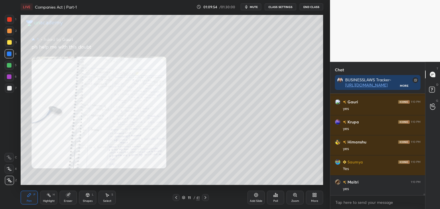
click at [175, 197] on icon at bounding box center [176, 197] width 5 height 5
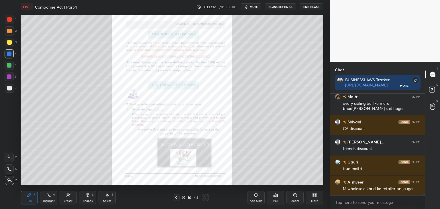
scroll to position [6781, 0]
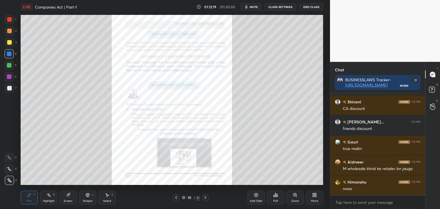
click at [294, 201] on div "Zoom" at bounding box center [295, 201] width 8 height 3
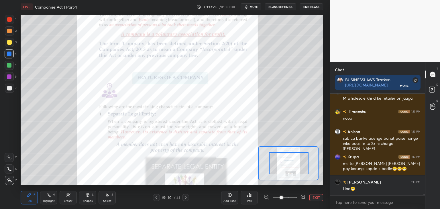
scroll to position [6872, 0]
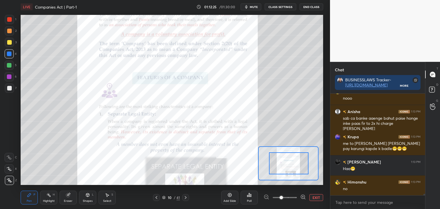
drag, startPoint x: 294, startPoint y: 168, endPoint x: 298, endPoint y: 168, distance: 4.6
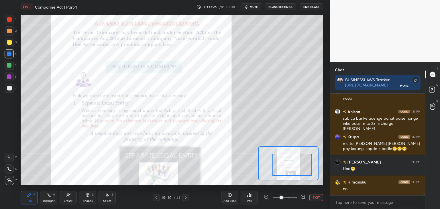
scroll to position [6892, 0]
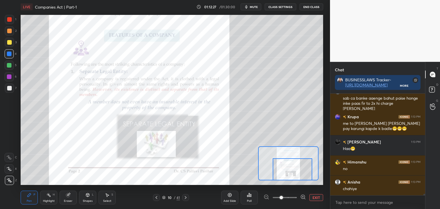
drag, startPoint x: 297, startPoint y: 166, endPoint x: 300, endPoint y: 172, distance: 6.7
click at [300, 173] on div at bounding box center [293, 169] width 40 height 22
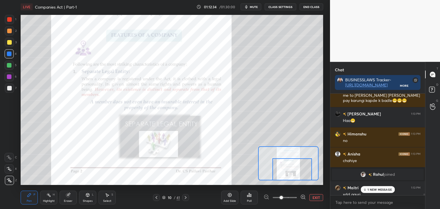
scroll to position [6246, 0]
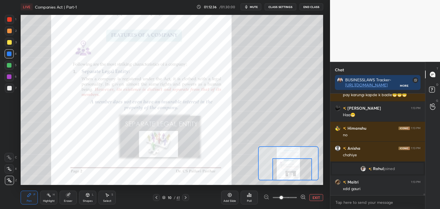
click at [425, 192] on div at bounding box center [423, 145] width 3 height 102
click at [425, 192] on div "T Messages (T) D Doubts (D) G Raise Hand (G)" at bounding box center [432, 135] width 15 height 147
drag, startPoint x: 424, startPoint y: 194, endPoint x: 425, endPoint y: 197, distance: 3.2
click at [425, 197] on div "[PERSON_NAME] 1:13 PM sab ca banke aaenge bahut paise honge inke paas fir to 2x…" at bounding box center [377, 151] width 95 height 115
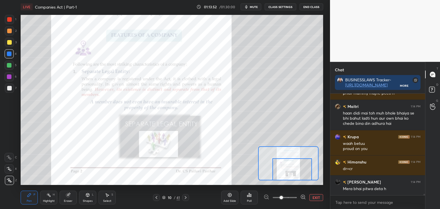
scroll to position [6593, 0]
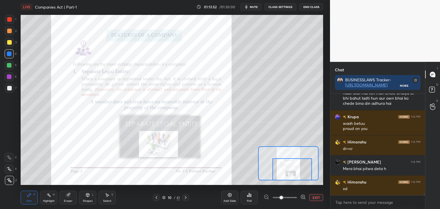
drag, startPoint x: 425, startPoint y: 194, endPoint x: 424, endPoint y: 197, distance: 3.2
click at [424, 197] on div "[PERSON_NAME] 1:14 PM phior mummy mujhe peeti h Maitri 1:14 PM haan didi mai to…" at bounding box center [377, 151] width 95 height 115
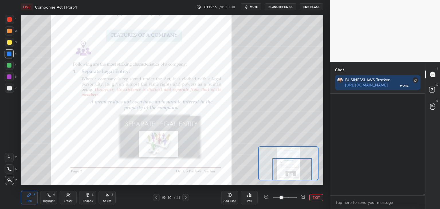
scroll to position [6975, 0]
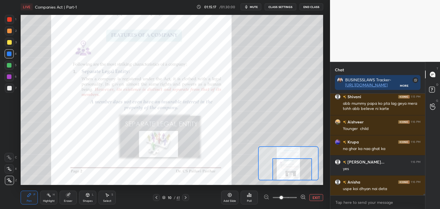
drag, startPoint x: 424, startPoint y: 194, endPoint x: 424, endPoint y: 201, distance: 6.9
click at [424, 201] on div "Amit 1:15 PM Bhai toh Punching bag hn [PERSON_NAME] 1:15 PM abb mummy papa ko p…" at bounding box center [377, 151] width 95 height 115
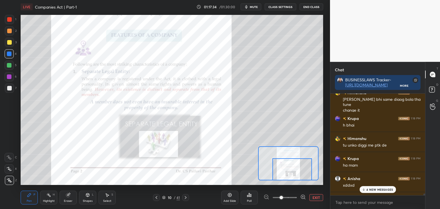
scroll to position [7470, 0]
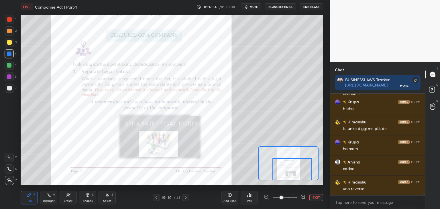
click at [425, 197] on div "Chat BUSINESSLAWS Tracker- [URL][DOMAIN_NAME] More Rahul 1:17 PM xd [PERSON_NAM…" at bounding box center [385, 135] width 110 height 147
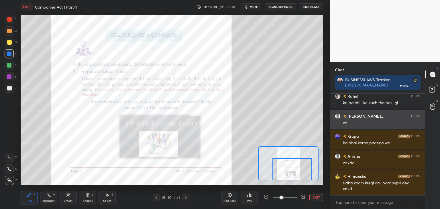
scroll to position [7596, 0]
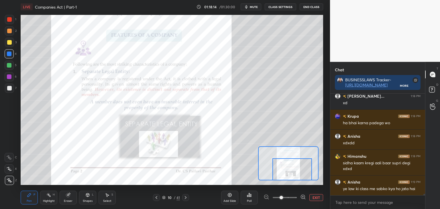
click at [187, 197] on icon at bounding box center [185, 197] width 5 height 5
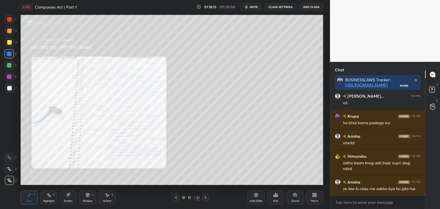
click at [205, 197] on icon at bounding box center [205, 197] width 5 height 5
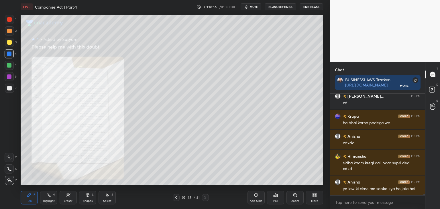
click at [205, 198] on icon at bounding box center [205, 197] width 5 height 5
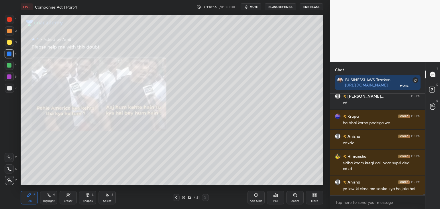
click at [205, 198] on icon at bounding box center [205, 197] width 5 height 5
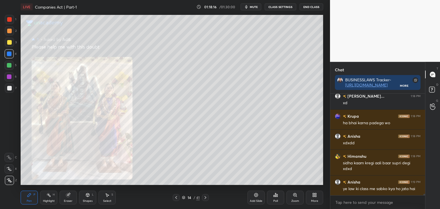
click at [205, 198] on icon at bounding box center [205, 197] width 5 height 5
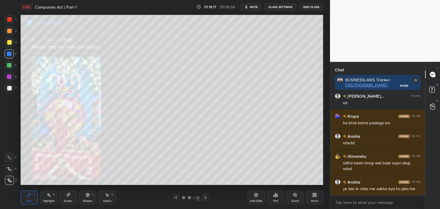
click at [205, 198] on icon at bounding box center [205, 197] width 5 height 5
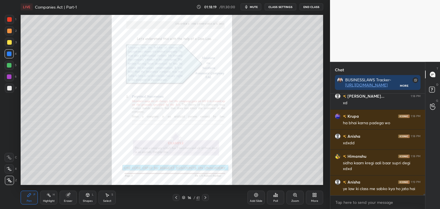
click at [294, 197] on div "Zoom" at bounding box center [294, 198] width 17 height 14
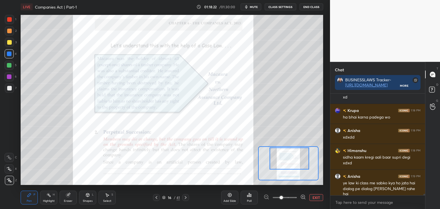
scroll to position [7622, 0]
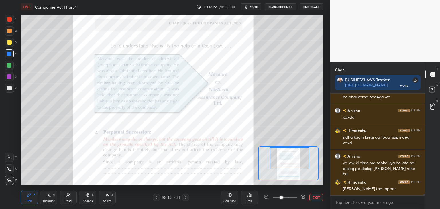
drag, startPoint x: 298, startPoint y: 169, endPoint x: 299, endPoint y: 164, distance: 4.7
click at [299, 164] on div at bounding box center [290, 159] width 40 height 22
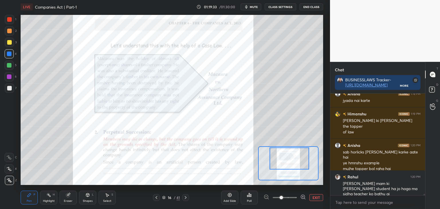
scroll to position [7856, 0]
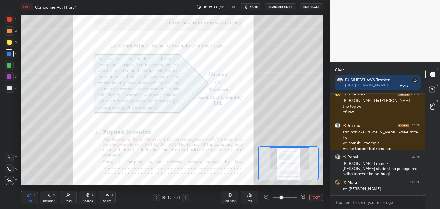
click at [10, 19] on div at bounding box center [9, 19] width 5 height 5
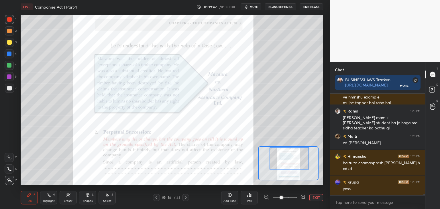
scroll to position [7942, 0]
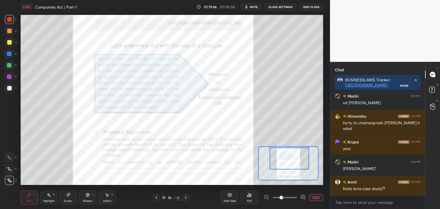
click at [424, 195] on div at bounding box center [377, 195] width 95 height 0
drag, startPoint x: 424, startPoint y: 194, endPoint x: 424, endPoint y: 197, distance: 3.2
click at [424, 197] on div "Rahul 1:20 PM [PERSON_NAME] mam ki [PERSON_NAME] student ha jo hoga ma sidha te…" at bounding box center [377, 151] width 95 height 115
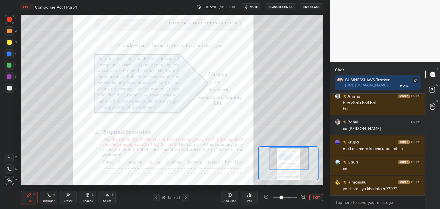
scroll to position [8513, 0]
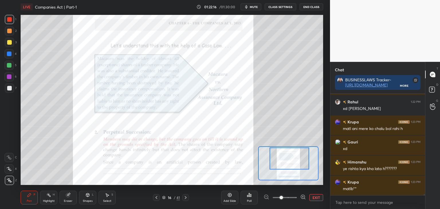
drag, startPoint x: 8, startPoint y: 54, endPoint x: 19, endPoint y: 55, distance: 11.5
click at [8, 54] on div at bounding box center [9, 54] width 5 height 5
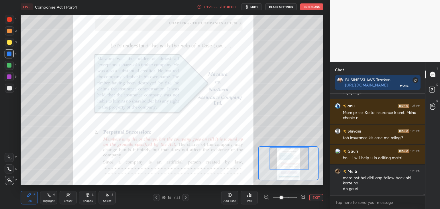
scroll to position [8977, 0]
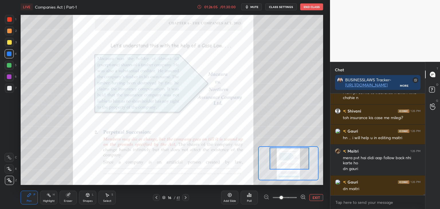
click at [9, 19] on div at bounding box center [9, 19] width 5 height 5
click at [9, 55] on div at bounding box center [9, 54] width 5 height 5
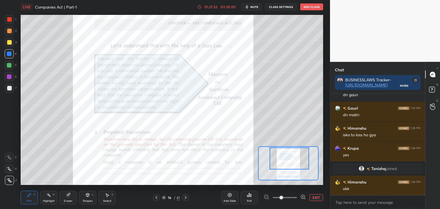
scroll to position [8108, 0]
click at [317, 201] on button "EXIT" at bounding box center [316, 197] width 14 height 7
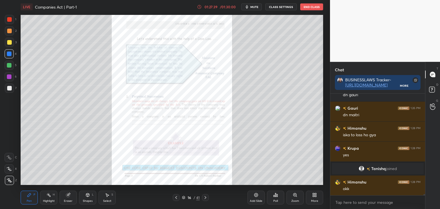
scroll to position [8128, 0]
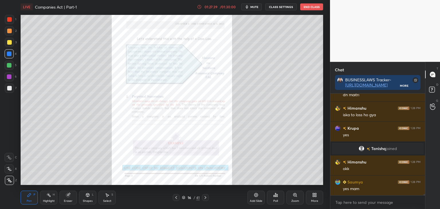
click at [176, 198] on icon at bounding box center [176, 197] width 5 height 5
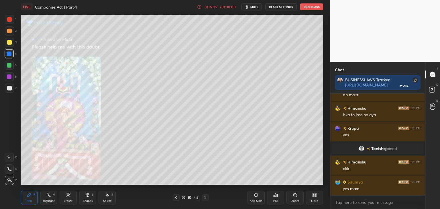
click at [176, 198] on icon at bounding box center [176, 197] width 5 height 5
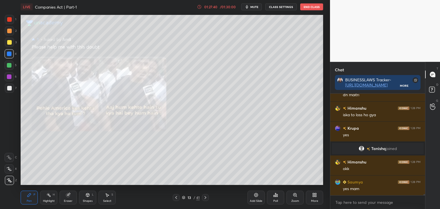
click at [177, 198] on icon at bounding box center [176, 197] width 5 height 5
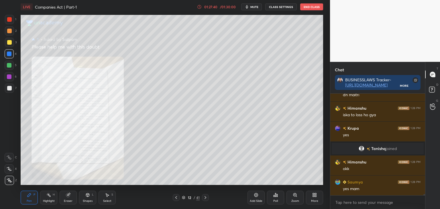
click at [177, 198] on icon at bounding box center [176, 197] width 5 height 5
click at [177, 199] on icon at bounding box center [176, 197] width 5 height 5
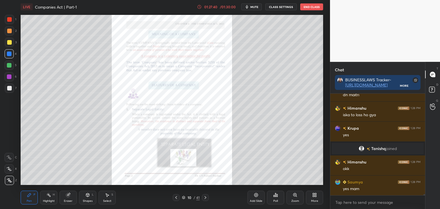
click at [178, 199] on icon at bounding box center [176, 197] width 5 height 5
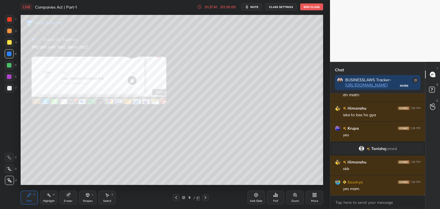
click at [205, 197] on icon at bounding box center [205, 197] width 5 height 5
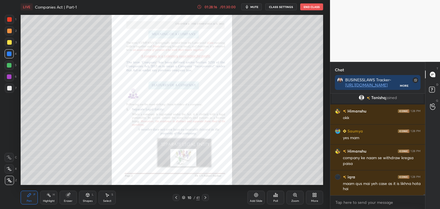
scroll to position [8204, 0]
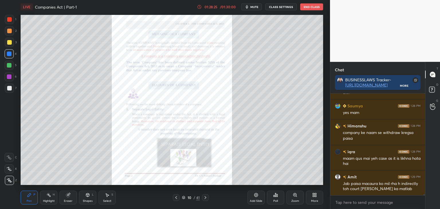
click at [205, 199] on icon at bounding box center [205, 197] width 5 height 5
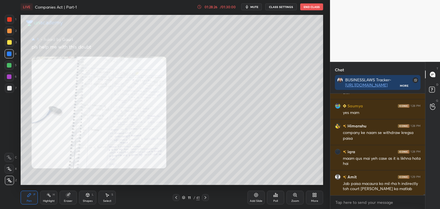
click at [205, 199] on icon at bounding box center [205, 197] width 5 height 5
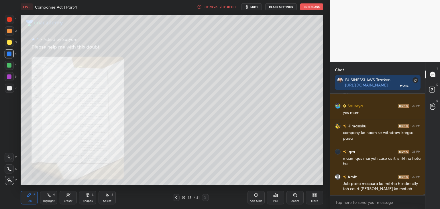
click at [206, 199] on icon at bounding box center [205, 197] width 5 height 5
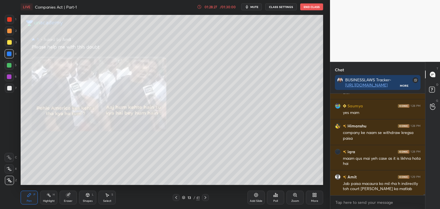
click at [206, 199] on icon at bounding box center [205, 197] width 5 height 5
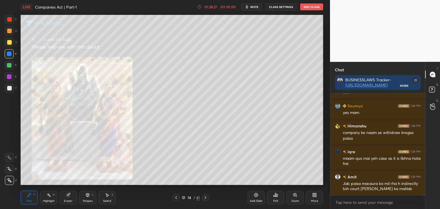
click at [206, 199] on icon at bounding box center [205, 197] width 5 height 5
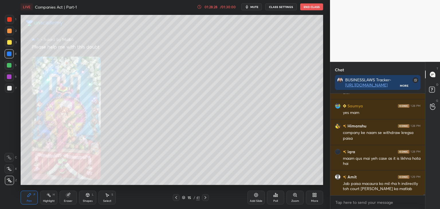
click at [207, 199] on icon at bounding box center [205, 197] width 5 height 5
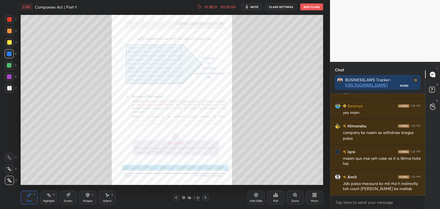
click at [256, 196] on icon at bounding box center [256, 195] width 5 height 5
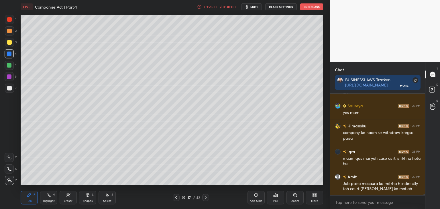
drag, startPoint x: 8, startPoint y: 43, endPoint x: 19, endPoint y: 43, distance: 11.5
click at [9, 43] on div at bounding box center [9, 42] width 5 height 5
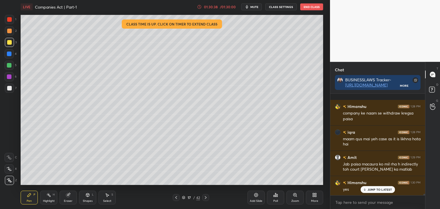
scroll to position [8294, 0]
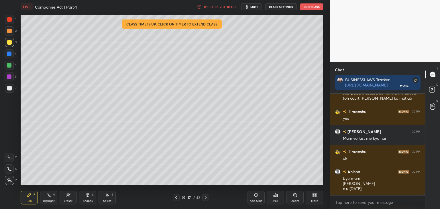
drag, startPoint x: 424, startPoint y: 194, endPoint x: 427, endPoint y: 201, distance: 7.9
click at [427, 201] on div "Chat BUSINESSLAWS Tracker- [URL][DOMAIN_NAME] More iqra 1:28 PM maam qus mai ye…" at bounding box center [385, 135] width 110 height 147
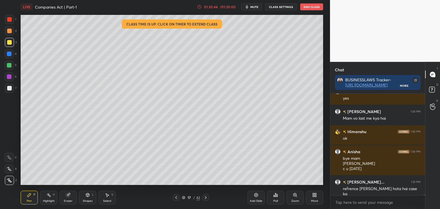
click at [177, 197] on icon at bounding box center [176, 197] width 5 height 5
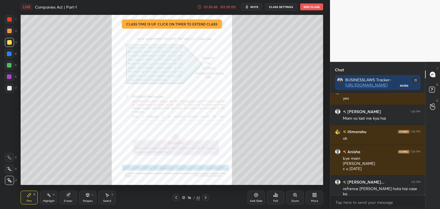
scroll to position [8334, 0]
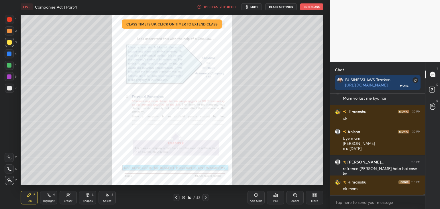
drag, startPoint x: 9, startPoint y: 54, endPoint x: 16, endPoint y: 52, distance: 7.2
click at [9, 54] on div at bounding box center [9, 54] width 5 height 5
click at [205, 197] on icon at bounding box center [206, 197] width 2 height 3
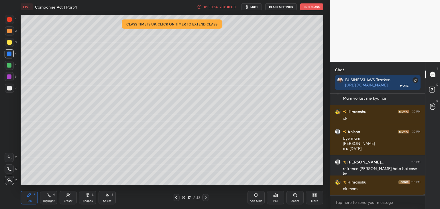
click at [205, 197] on icon at bounding box center [206, 197] width 2 height 3
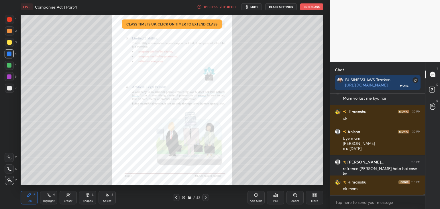
click at [205, 197] on icon at bounding box center [205, 197] width 5 height 5
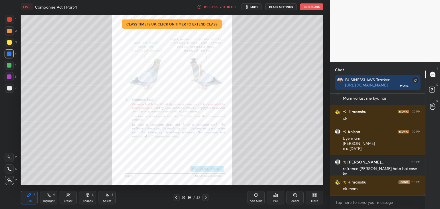
click at [207, 196] on icon at bounding box center [205, 197] width 5 height 5
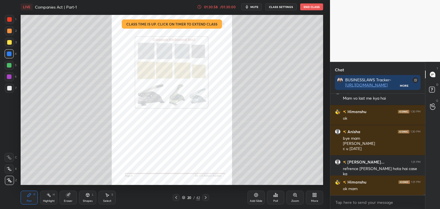
click at [207, 197] on icon at bounding box center [205, 197] width 5 height 5
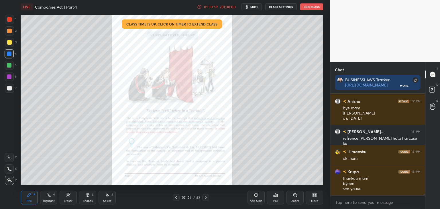
scroll to position [8385, 0]
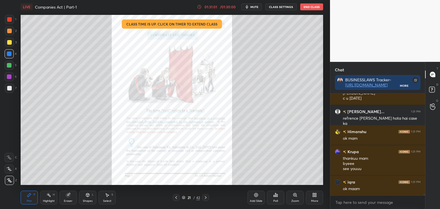
click at [207, 197] on icon at bounding box center [205, 197] width 5 height 5
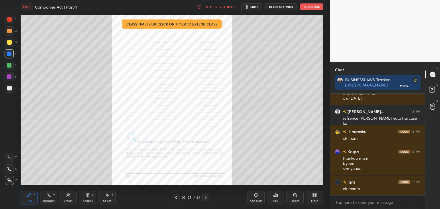
click at [208, 197] on div at bounding box center [205, 197] width 7 height 7
click at [207, 197] on icon at bounding box center [205, 197] width 5 height 5
click at [207, 198] on icon at bounding box center [205, 197] width 5 height 5
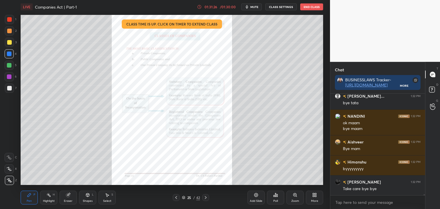
scroll to position [8691, 0]
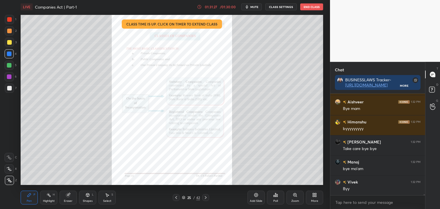
click at [307, 8] on button "End Class" at bounding box center [311, 6] width 23 height 7
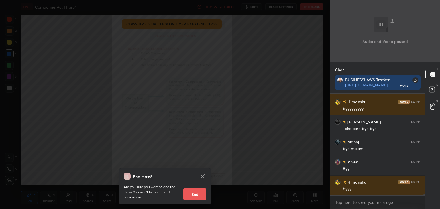
click at [199, 191] on button "End" at bounding box center [194, 193] width 23 height 11
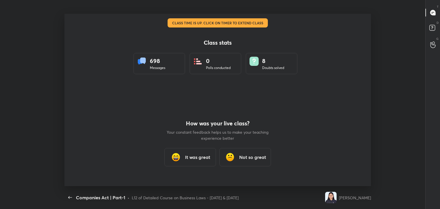
scroll to position [0, 0]
click at [367, 13] on div "Companies Act | Part-1 CLASS SETTINGS End Class" at bounding box center [217, 7] width 307 height 14
click at [194, 155] on h3 "It was great" at bounding box center [197, 157] width 25 height 7
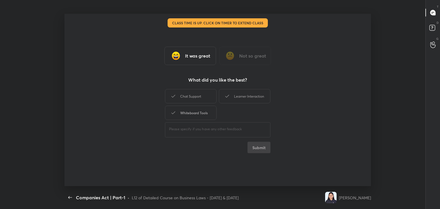
click at [190, 115] on div "Whiteboard Tools" at bounding box center [191, 113] width 52 height 14
click at [262, 147] on button "Submit" at bounding box center [258, 147] width 23 height 11
